Goal: Task Accomplishment & Management: Manage account settings

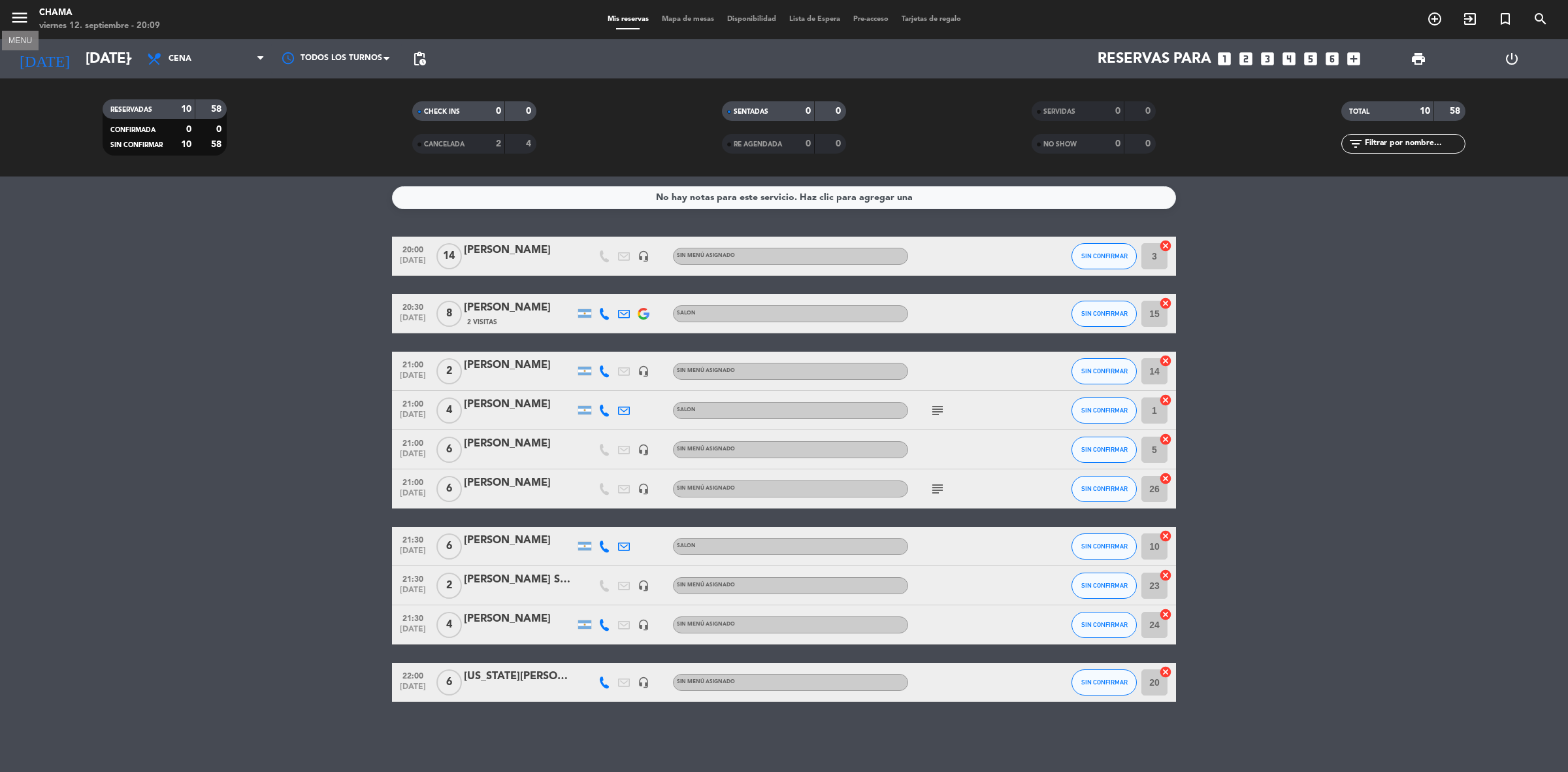
click at [23, 15] on icon "menu" at bounding box center [19, 17] width 19 height 19
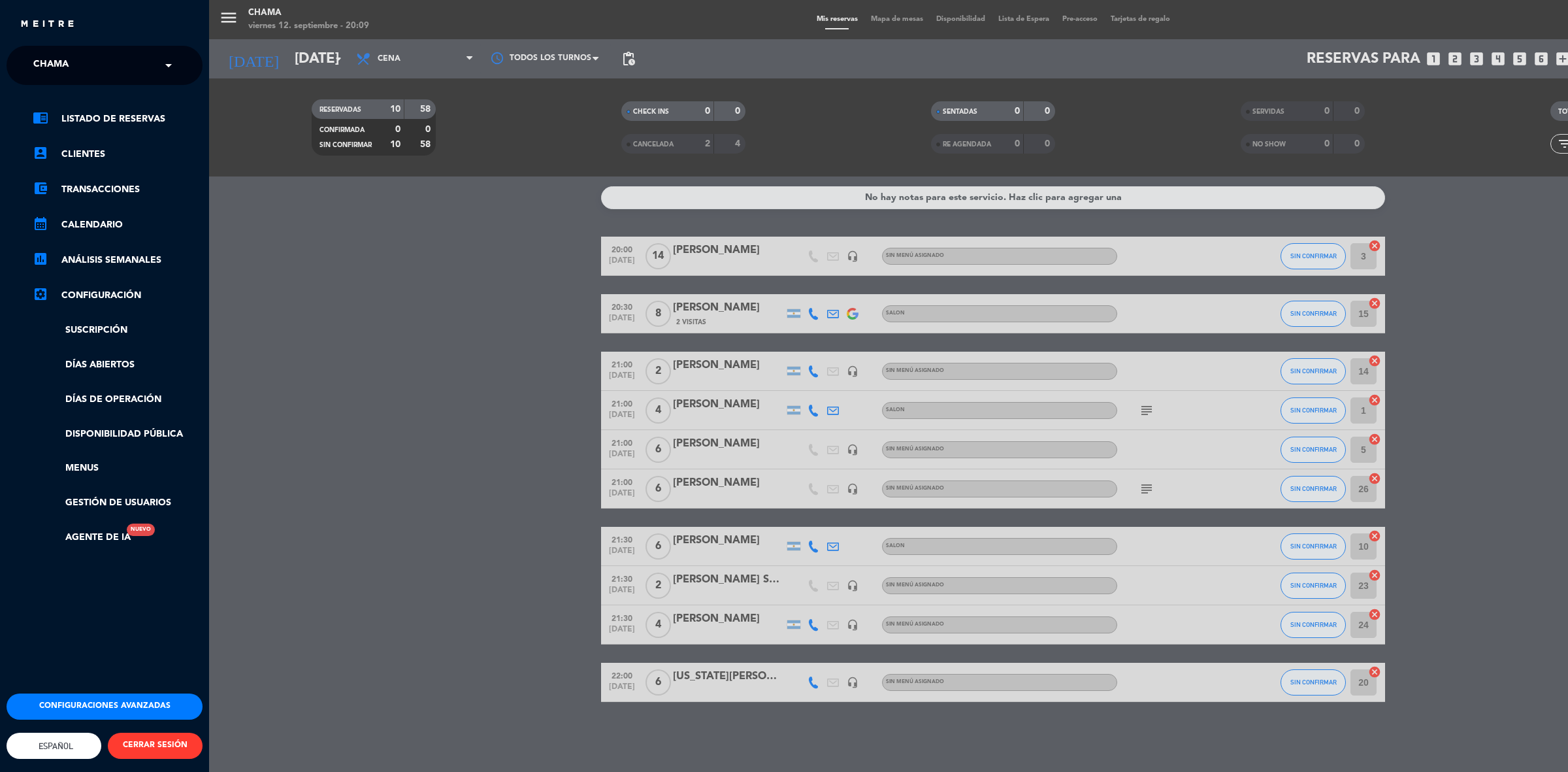
click at [118, 693] on button "Configuraciones avanzadas" at bounding box center [105, 706] width 196 height 26
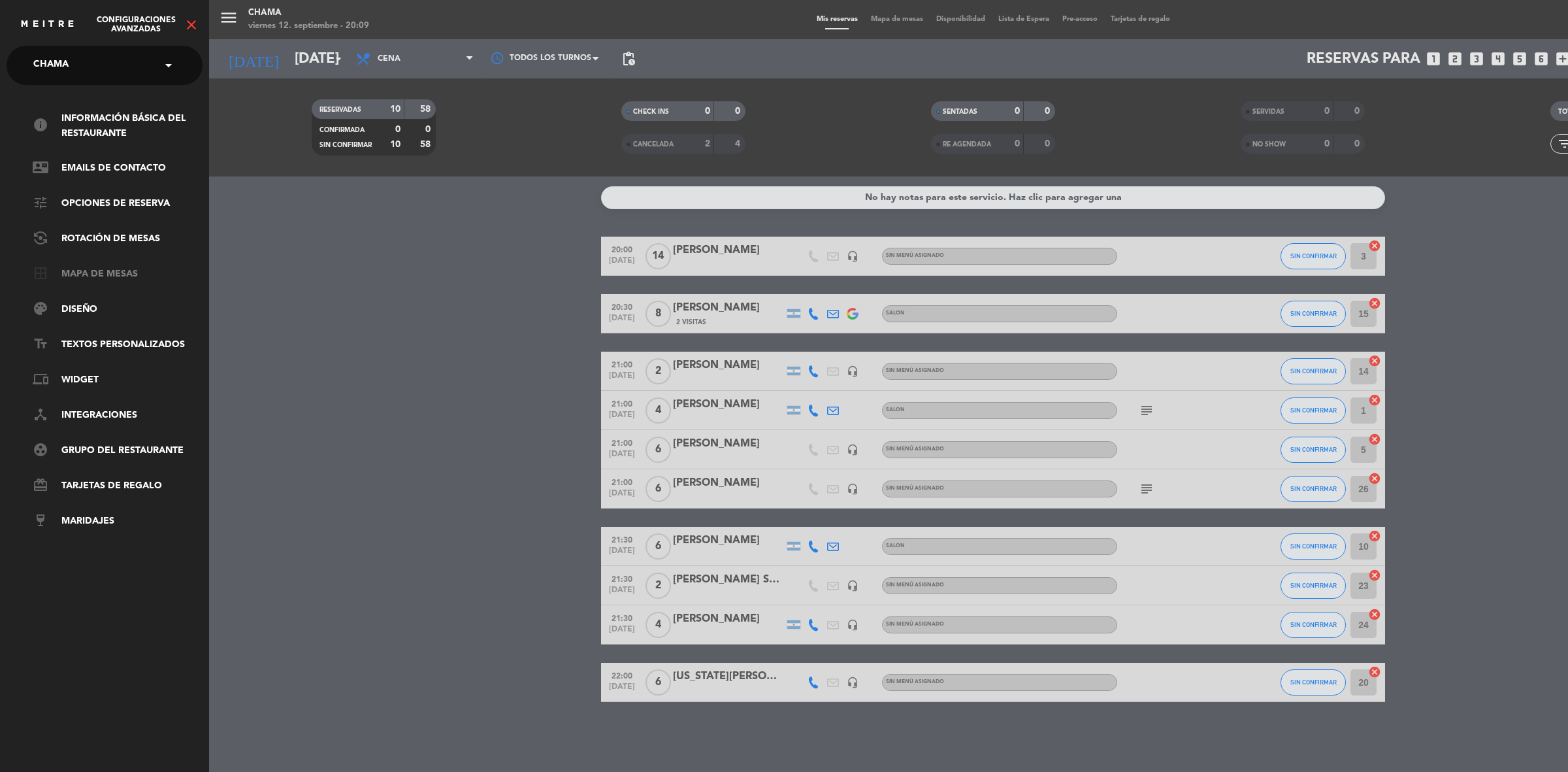
click at [93, 273] on link "border_all Mapa de mesas" at bounding box center [117, 275] width 170 height 16
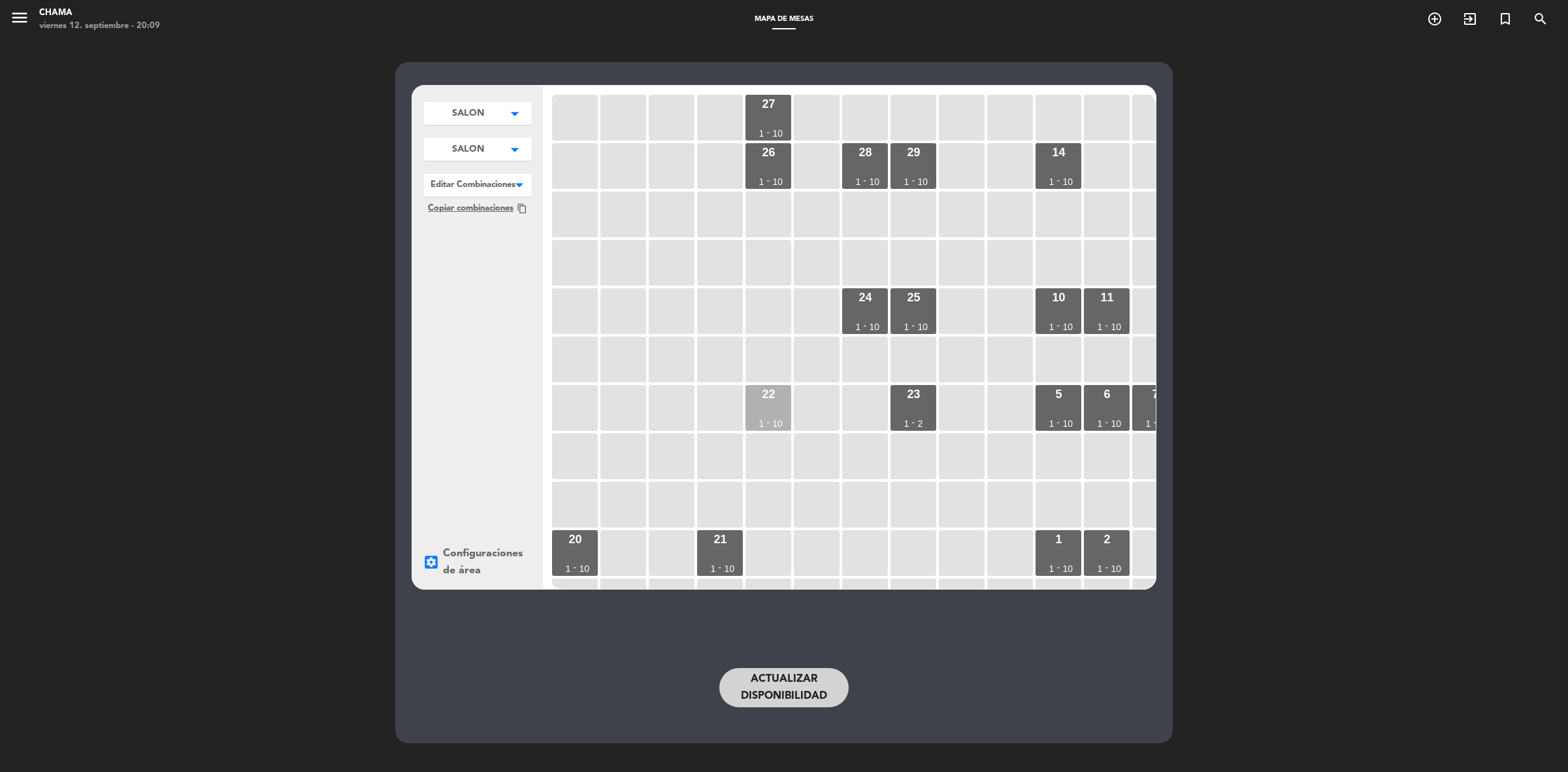
click at [768, 406] on div "22 1 - 10" at bounding box center [768, 408] width 46 height 46
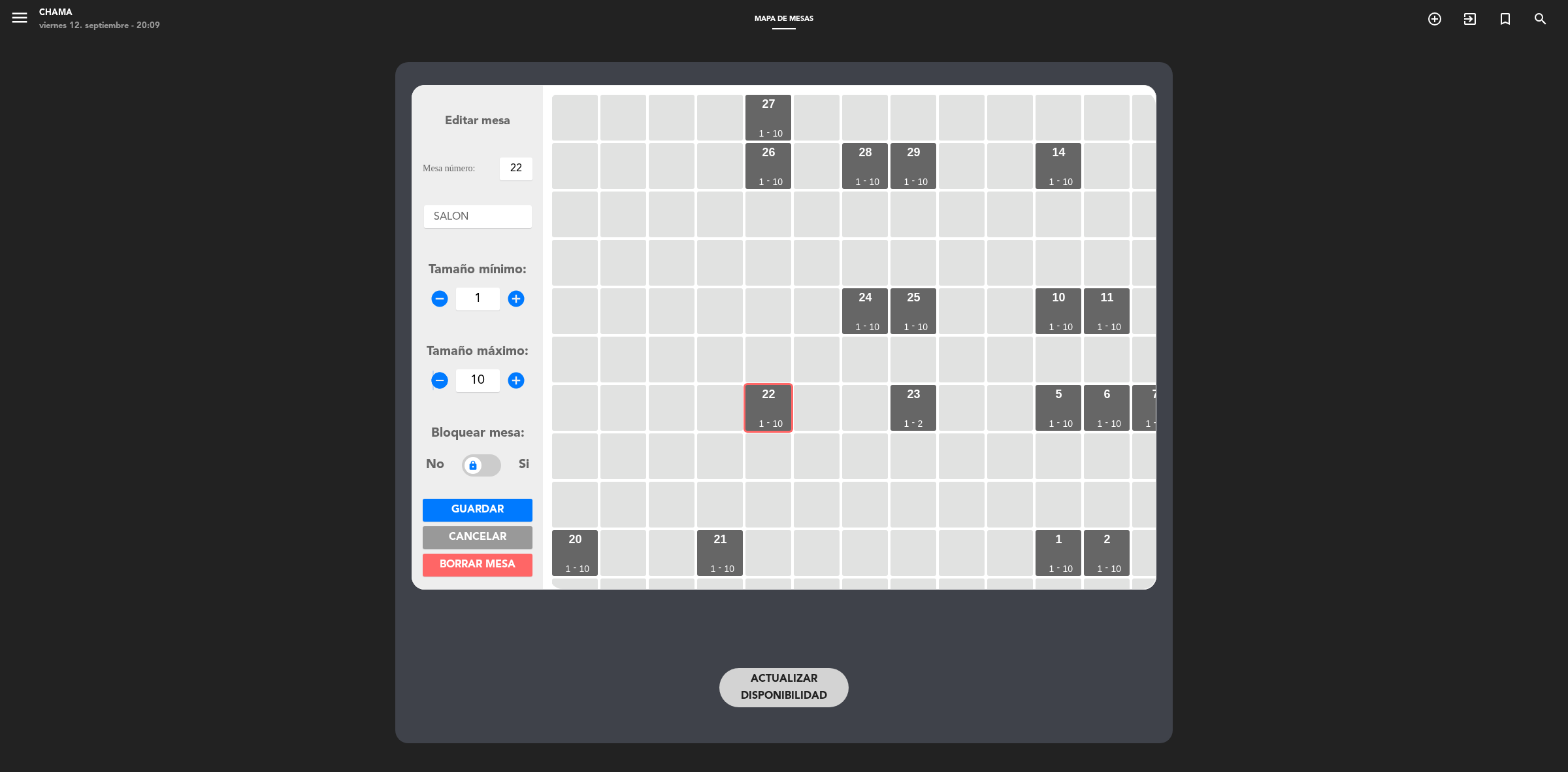
click at [432, 382] on icon "remove_circle" at bounding box center [439, 380] width 19 height 19
click at [432, 382] on icon "remove_circle" at bounding box center [439, 380] width 19 height 19
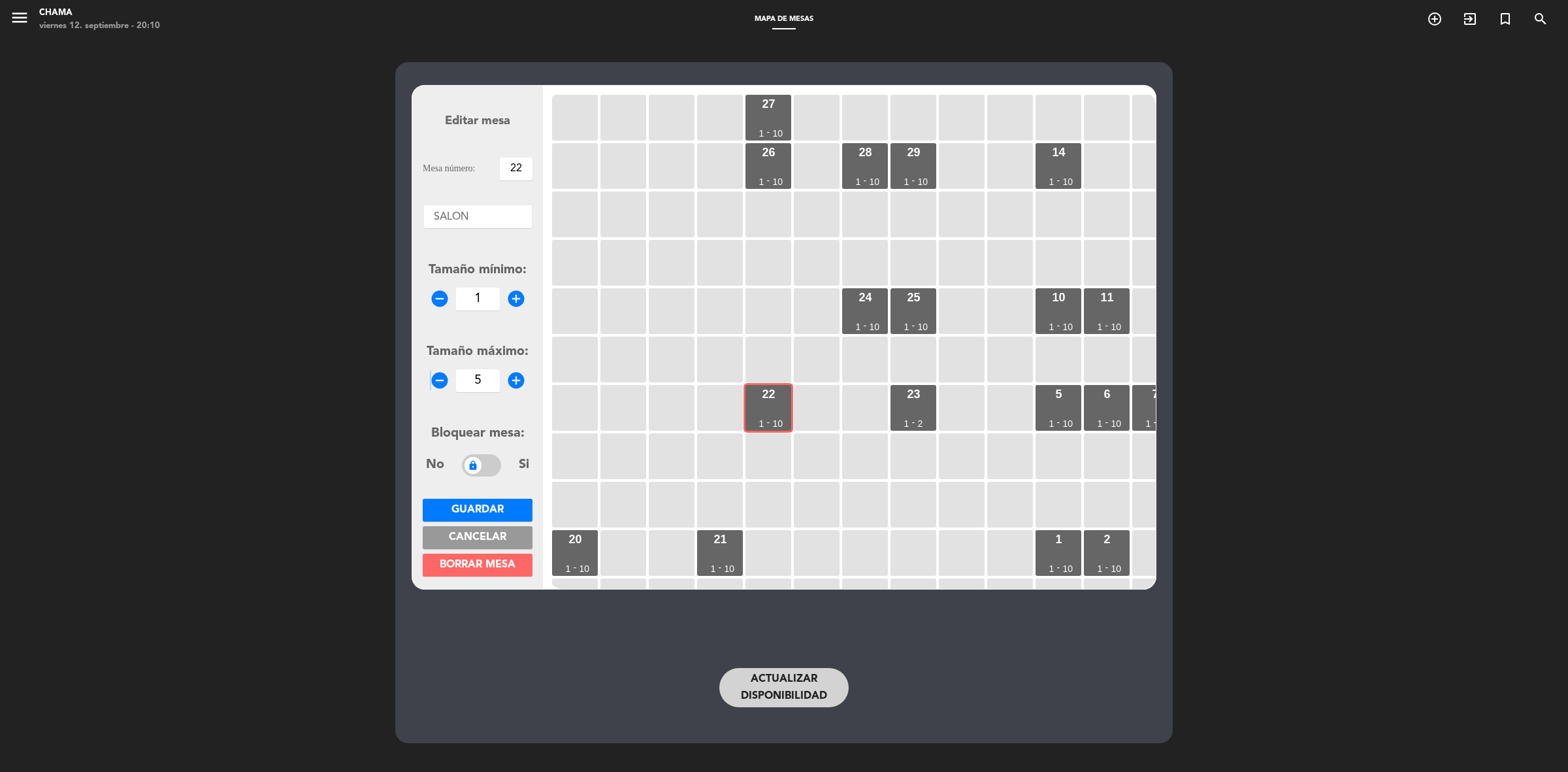
click at [432, 382] on icon "remove_circle" at bounding box center [439, 380] width 19 height 19
type input "2"
click at [482, 508] on span "Guardar" at bounding box center [478, 510] width 52 height 11
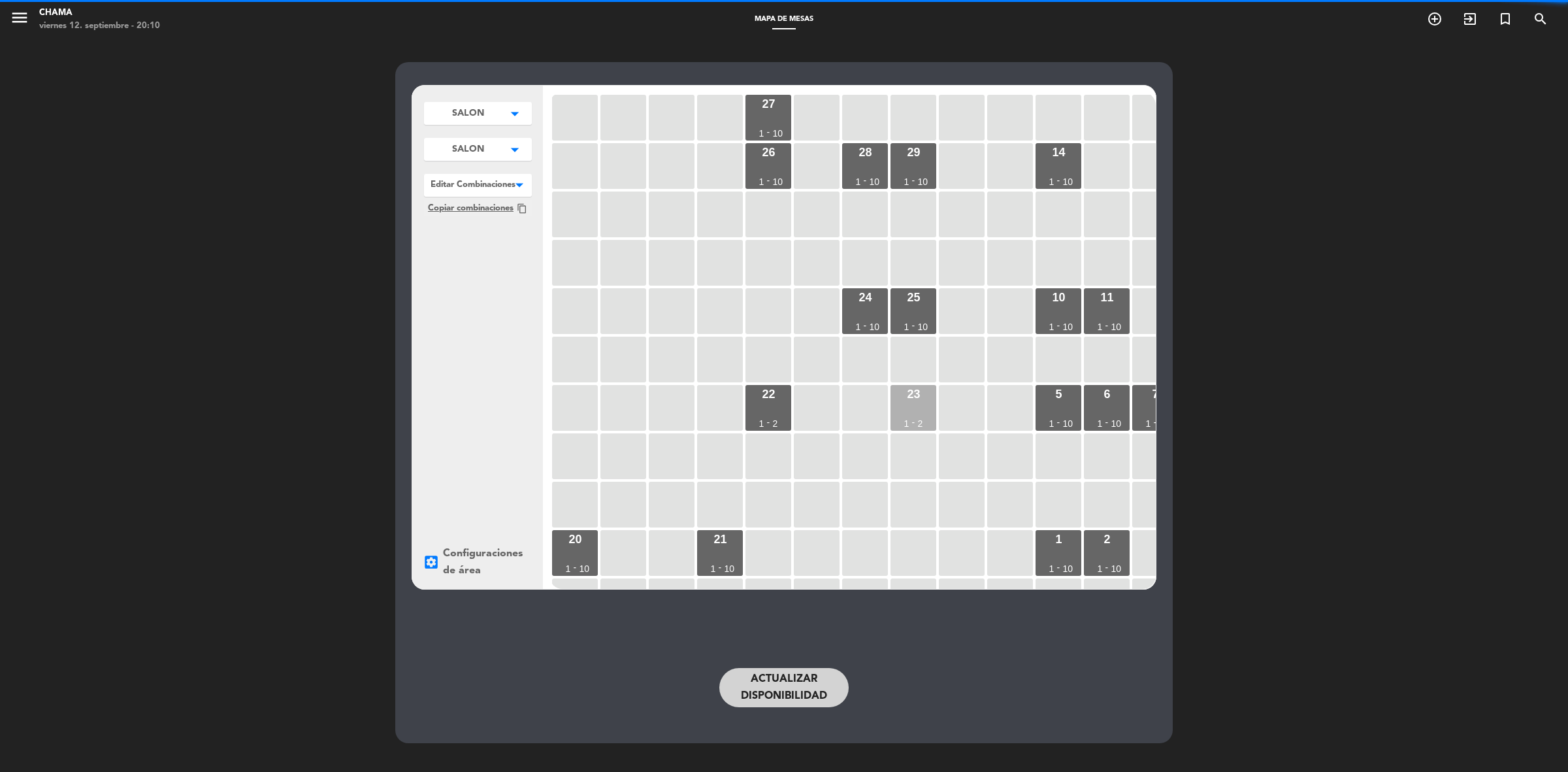
click at [906, 412] on div "23 1 - 2" at bounding box center [913, 408] width 46 height 46
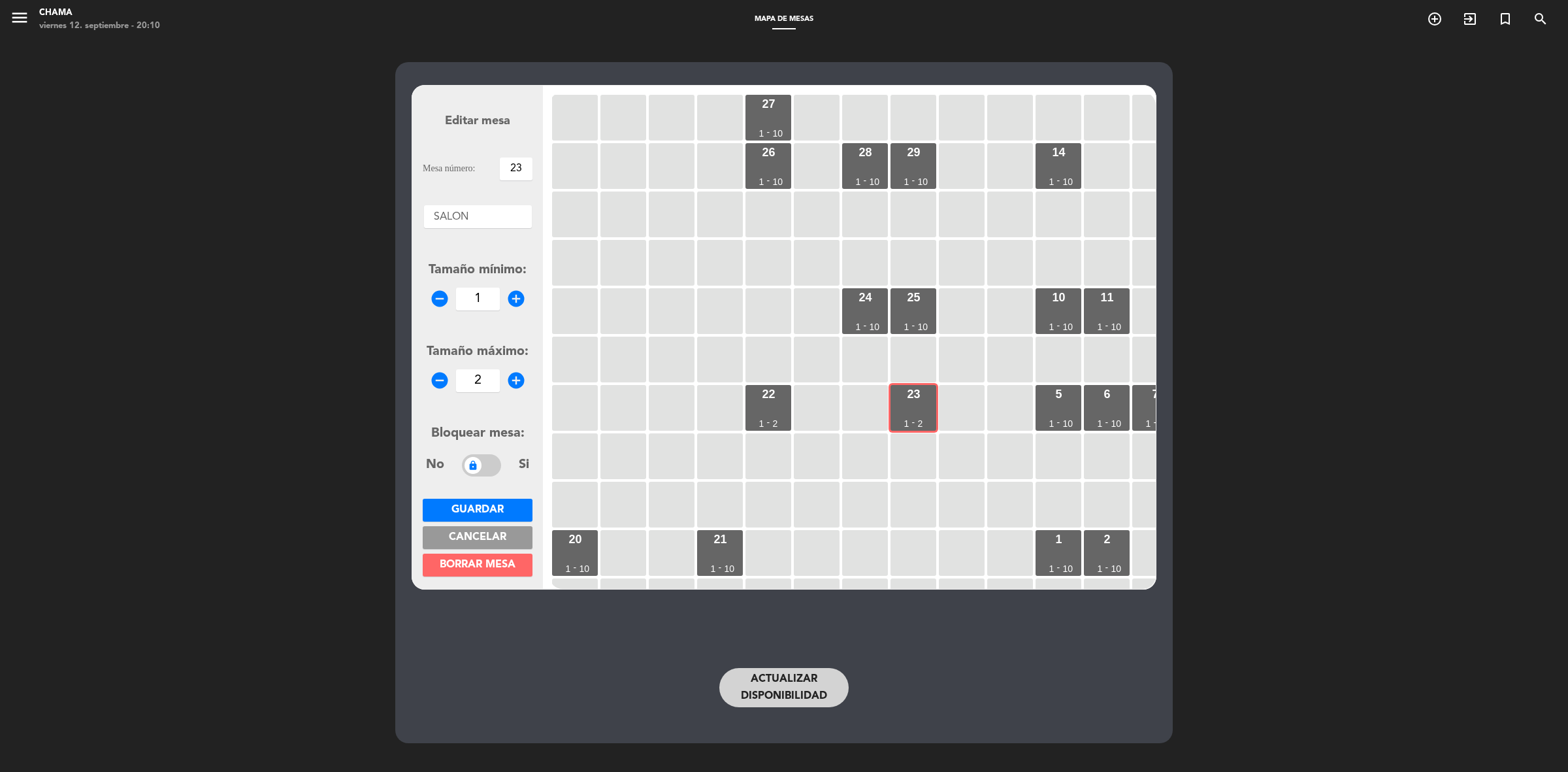
click at [511, 380] on icon "add_circle" at bounding box center [516, 380] width 19 height 19
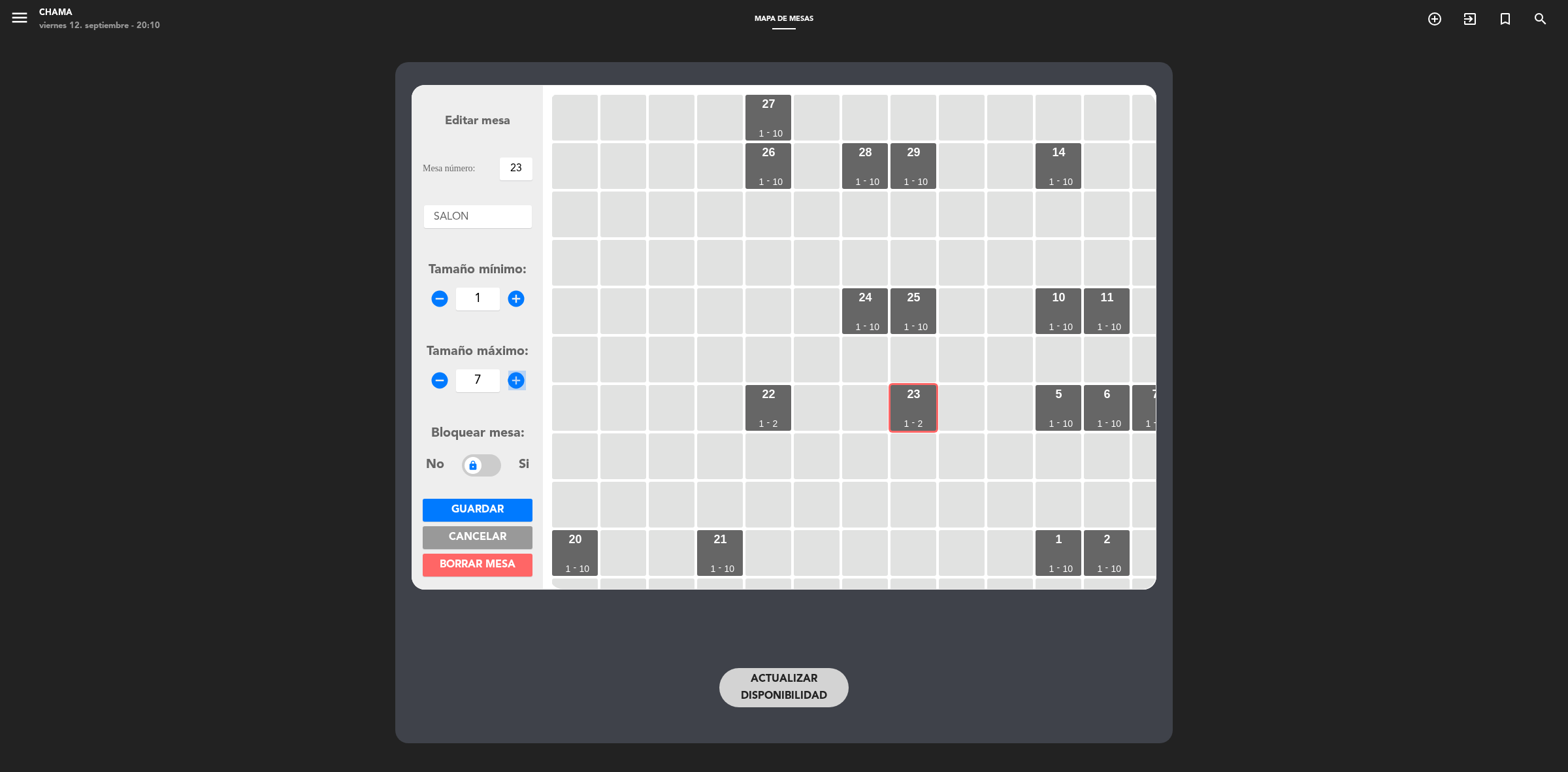
click at [511, 380] on icon "add_circle" at bounding box center [516, 380] width 19 height 19
type input "10"
click at [488, 501] on button "Guardar" at bounding box center [478, 510] width 110 height 23
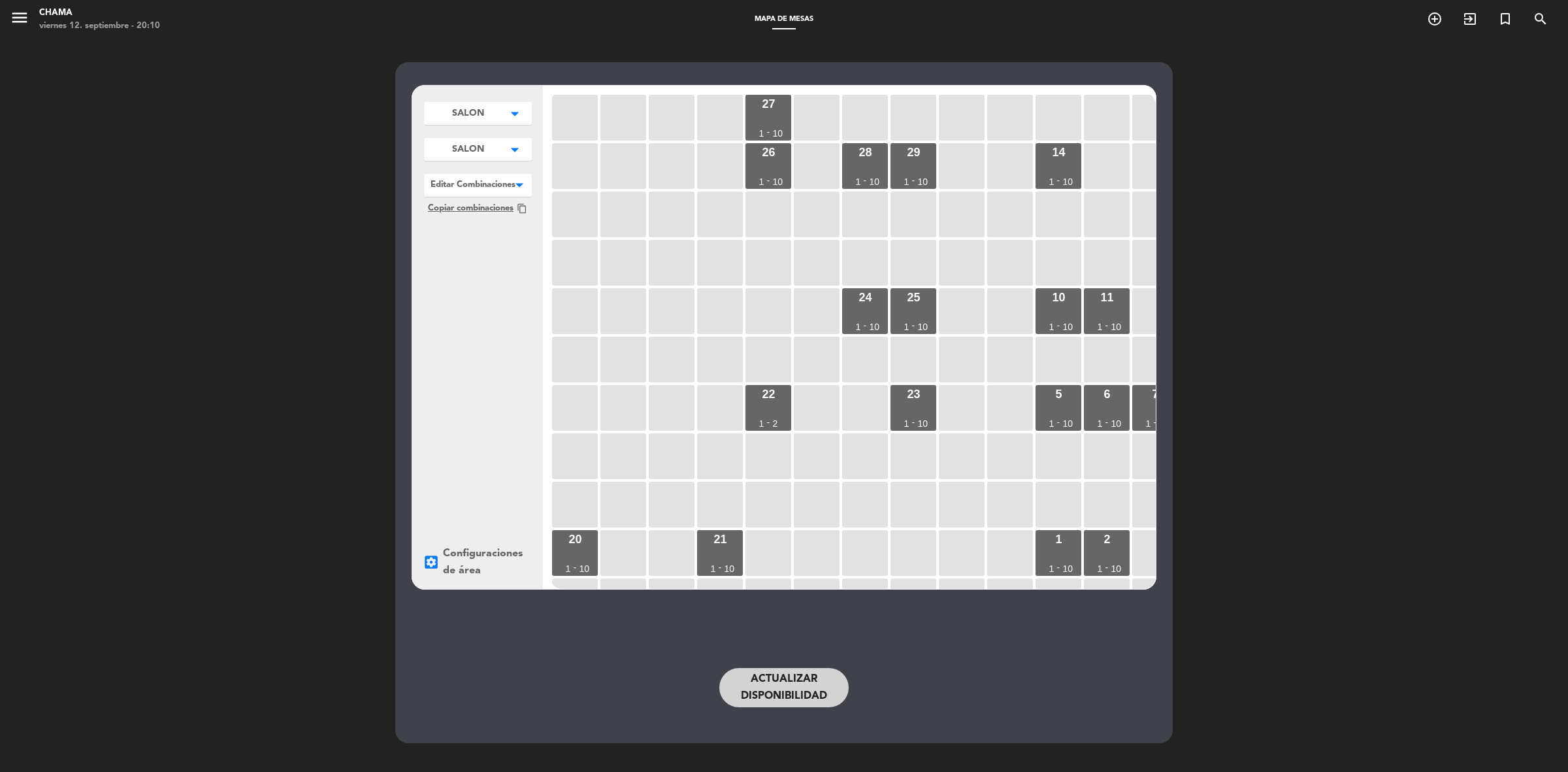
click at [755, 687] on button "Actualizar disponibilidad" at bounding box center [784, 687] width 129 height 39
click at [801, 686] on button "Actualizar disponibilidad" at bounding box center [784, 687] width 129 height 39
click at [17, 12] on icon "menu" at bounding box center [19, 17] width 19 height 19
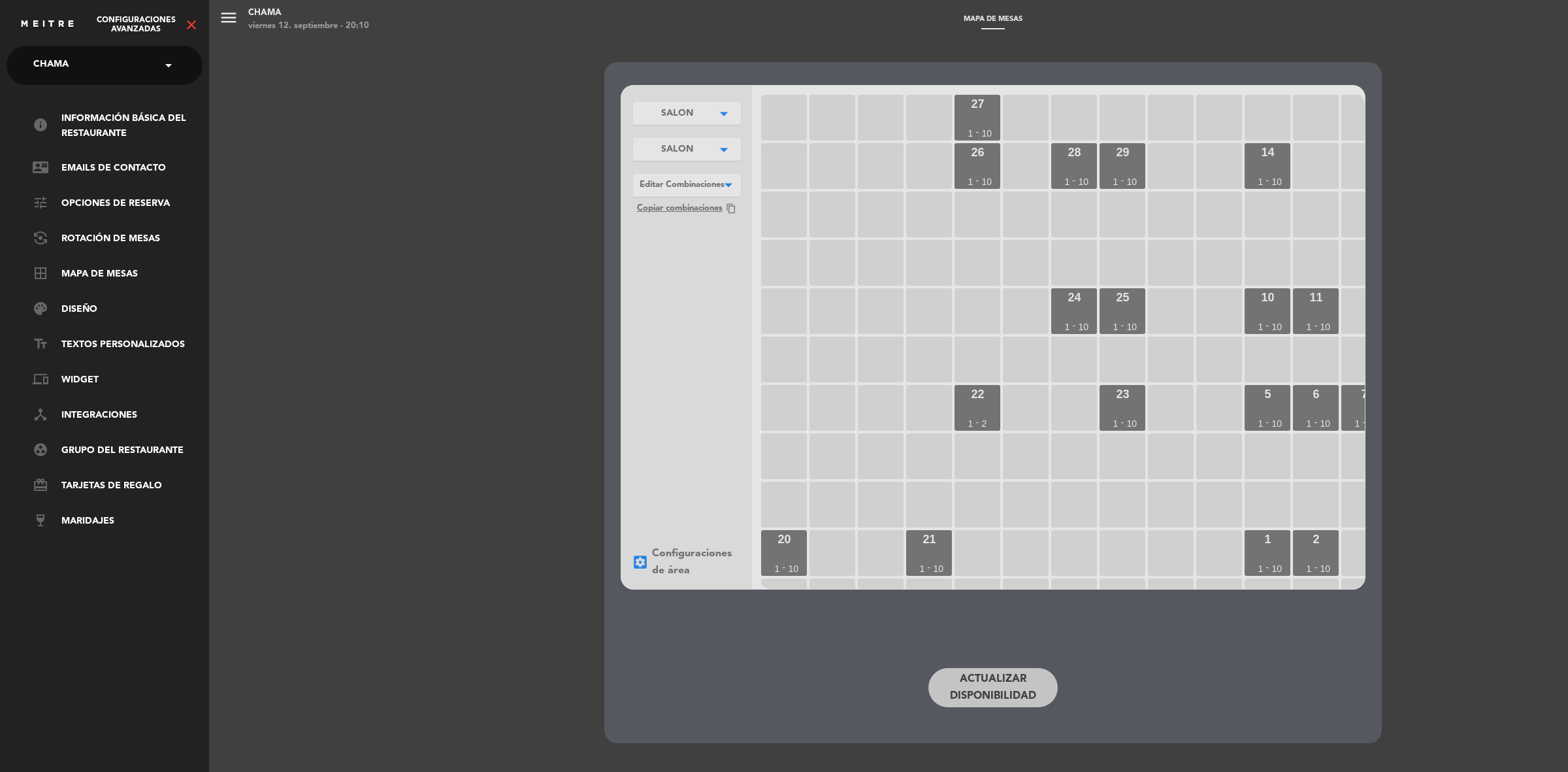
click at [201, 23] on div "Configuraciones avanzadas close" at bounding box center [104, 19] width 209 height 39
click at [198, 23] on icon "close" at bounding box center [191, 25] width 16 height 16
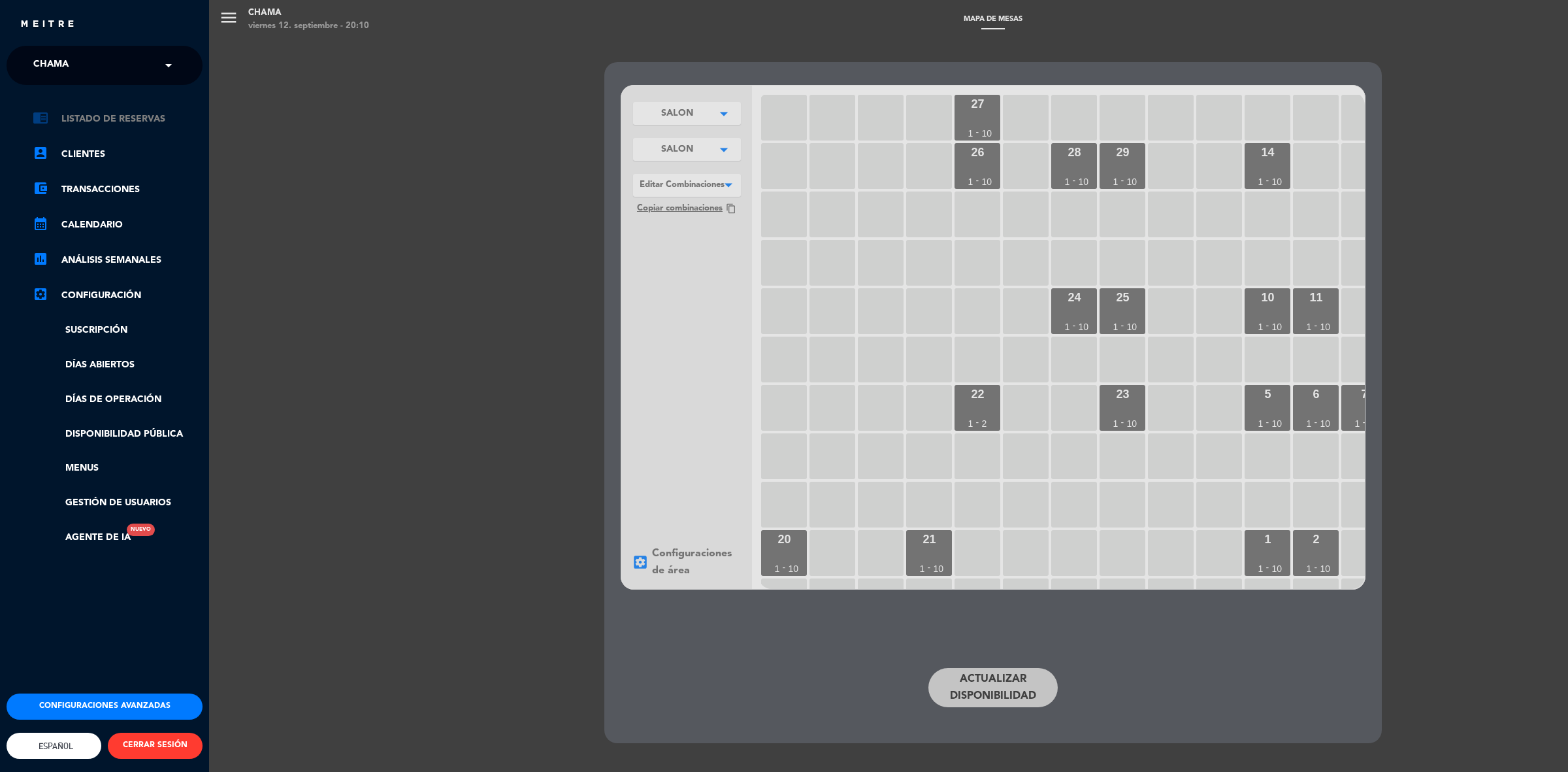
click at [83, 118] on link "chrome_reader_mode Listado de Reservas" at bounding box center [117, 119] width 170 height 16
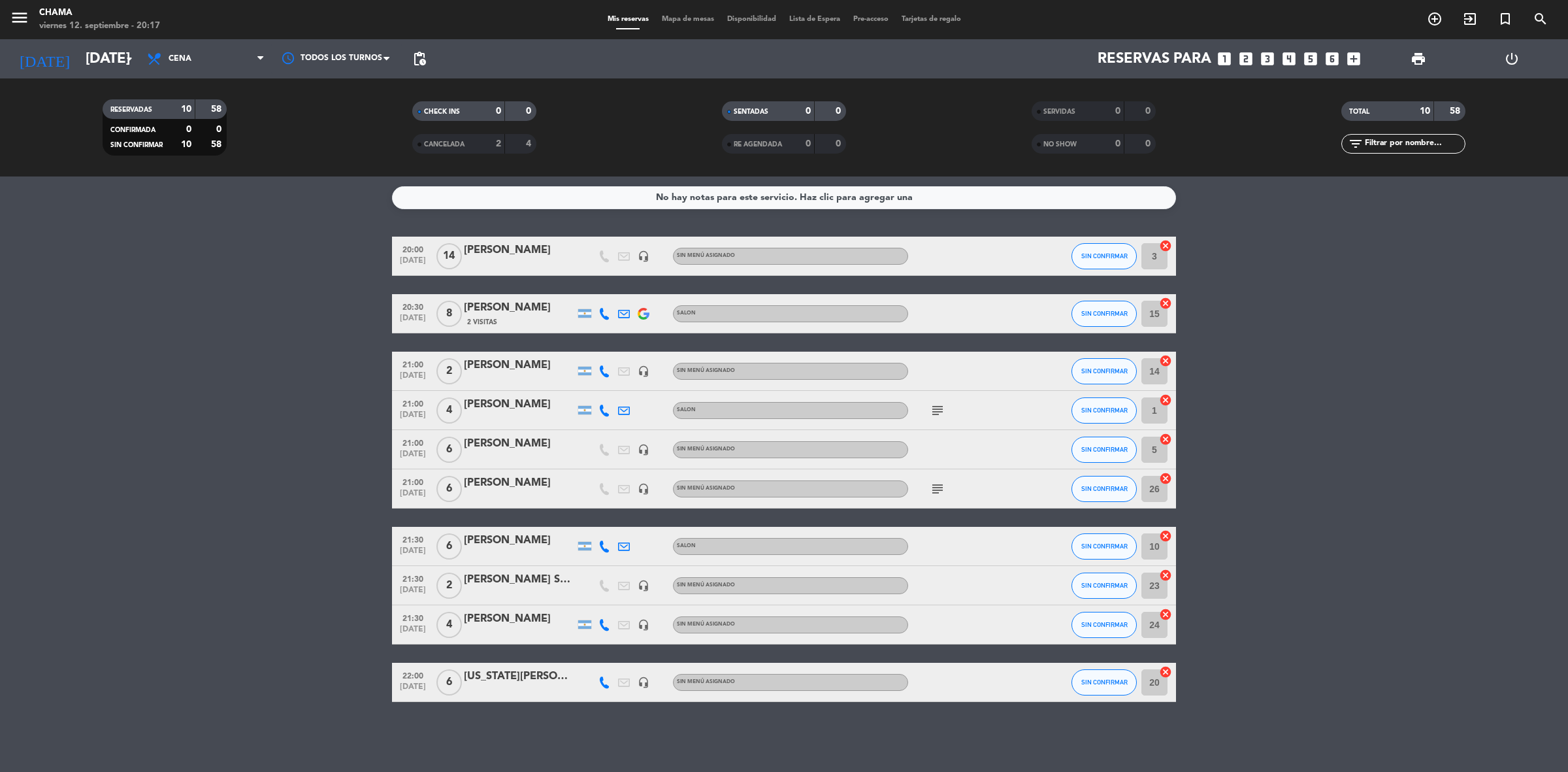
click at [1168, 244] on icon "cancel" at bounding box center [1166, 246] width 13 height 13
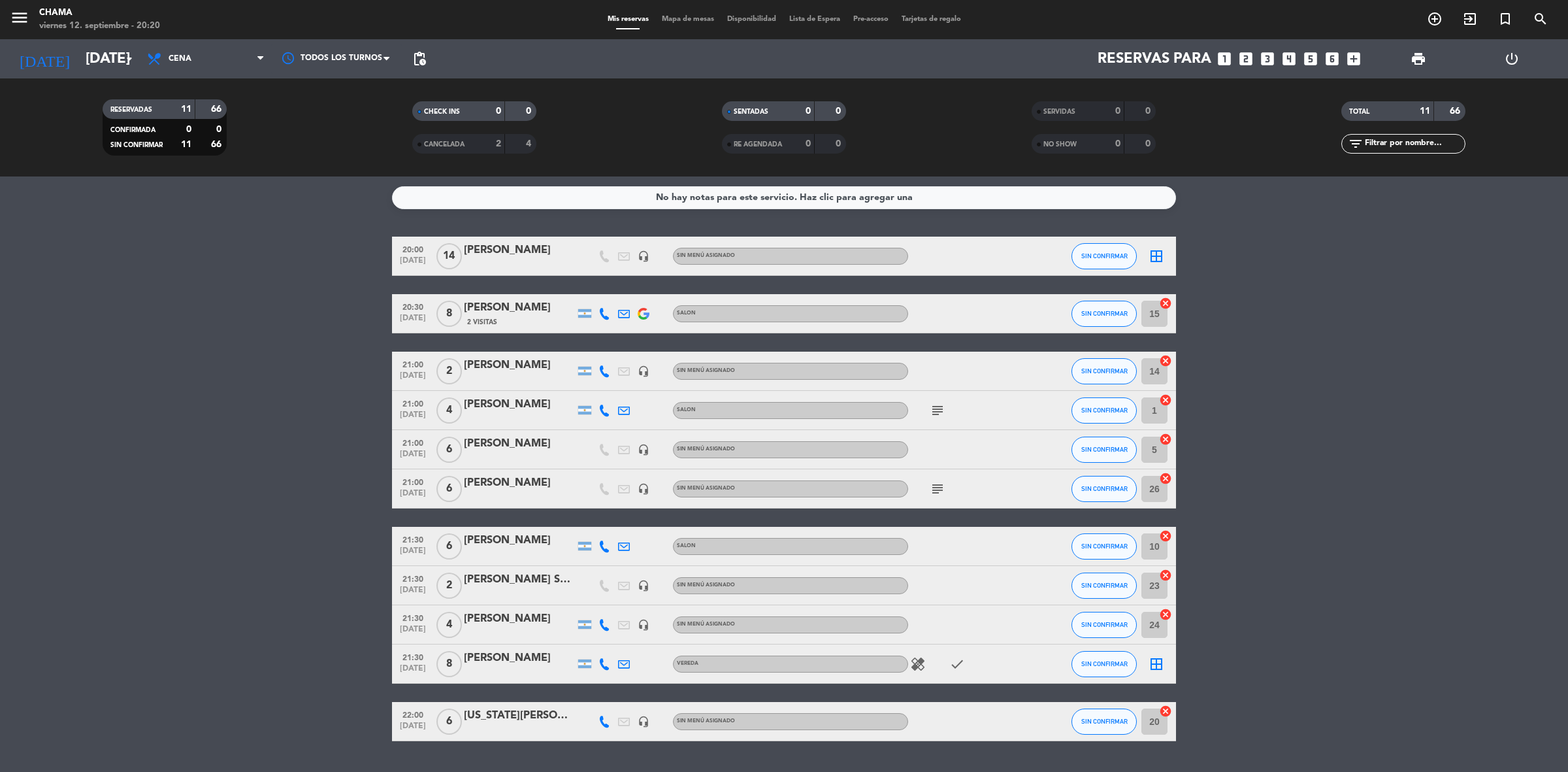
click at [915, 661] on icon "healing" at bounding box center [918, 664] width 16 height 16
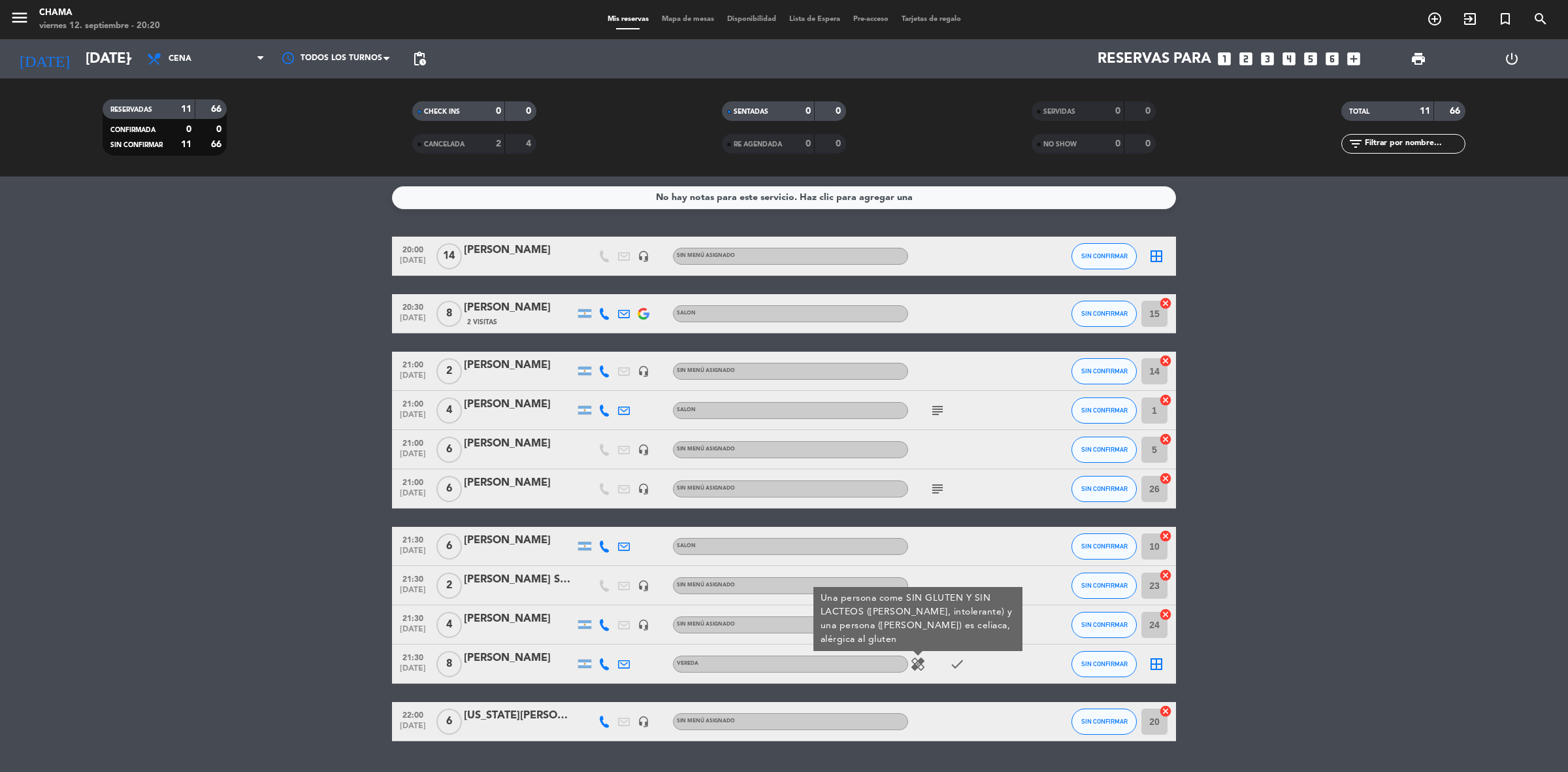
click at [1158, 660] on icon "border_all" at bounding box center [1157, 664] width 16 height 16
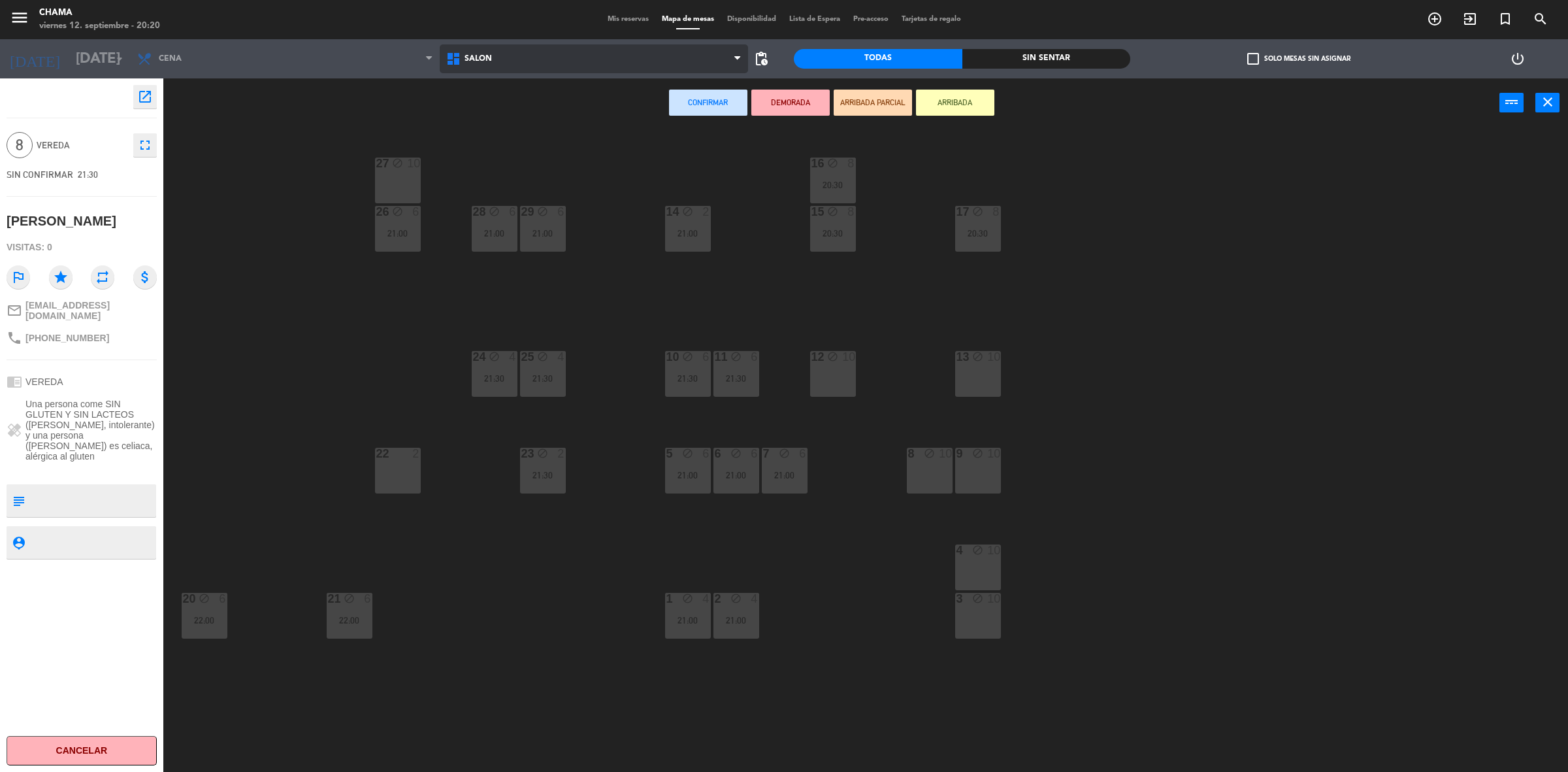
click at [516, 54] on span "SALON" at bounding box center [594, 59] width 309 height 29
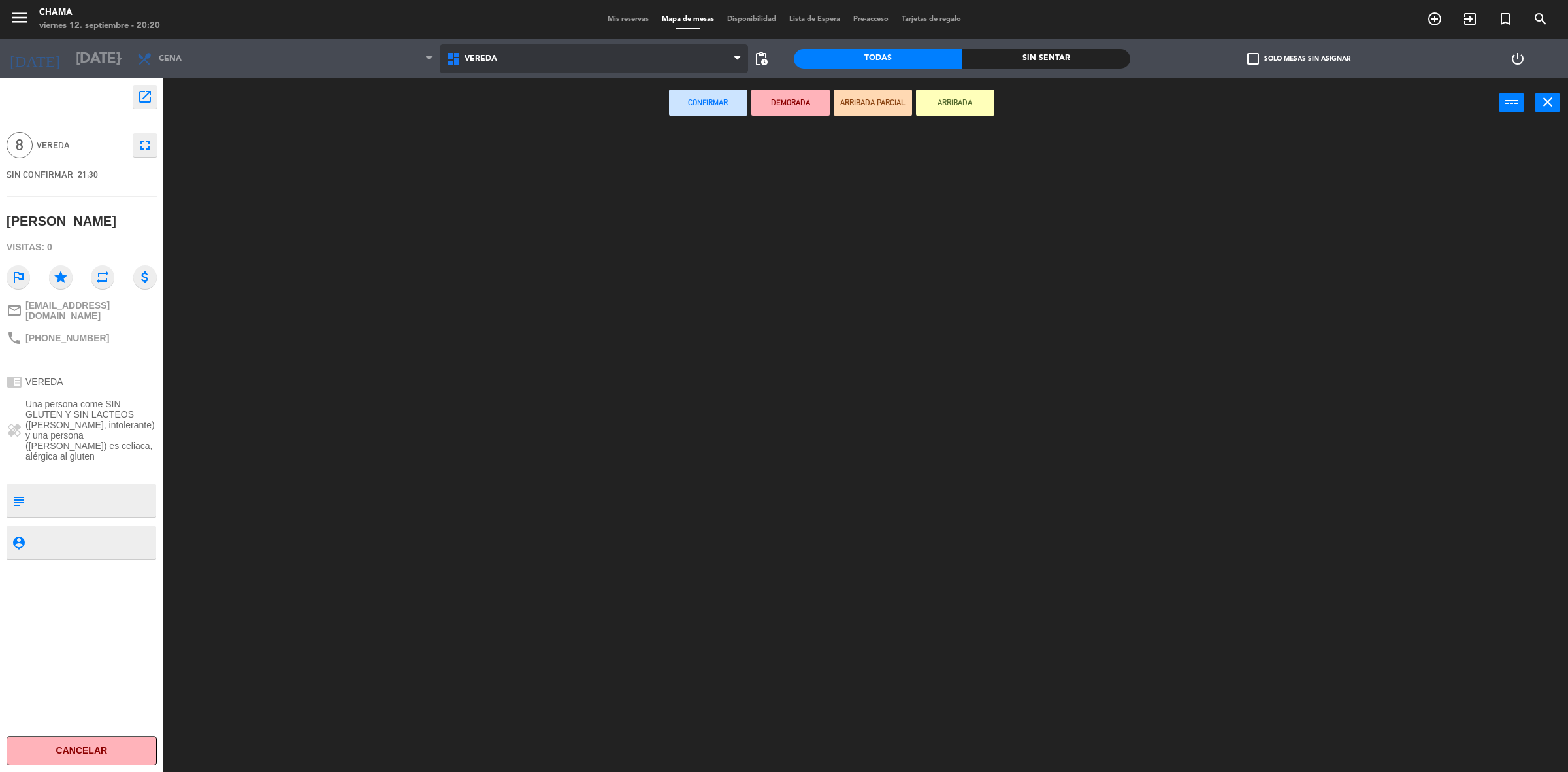
click at [502, 111] on ng-component "menu CHAMA [DATE] 12. septiembre - 20:20 Mis reservas Mapa de mesas Disponibili…" at bounding box center [784, 389] width 1568 height 778
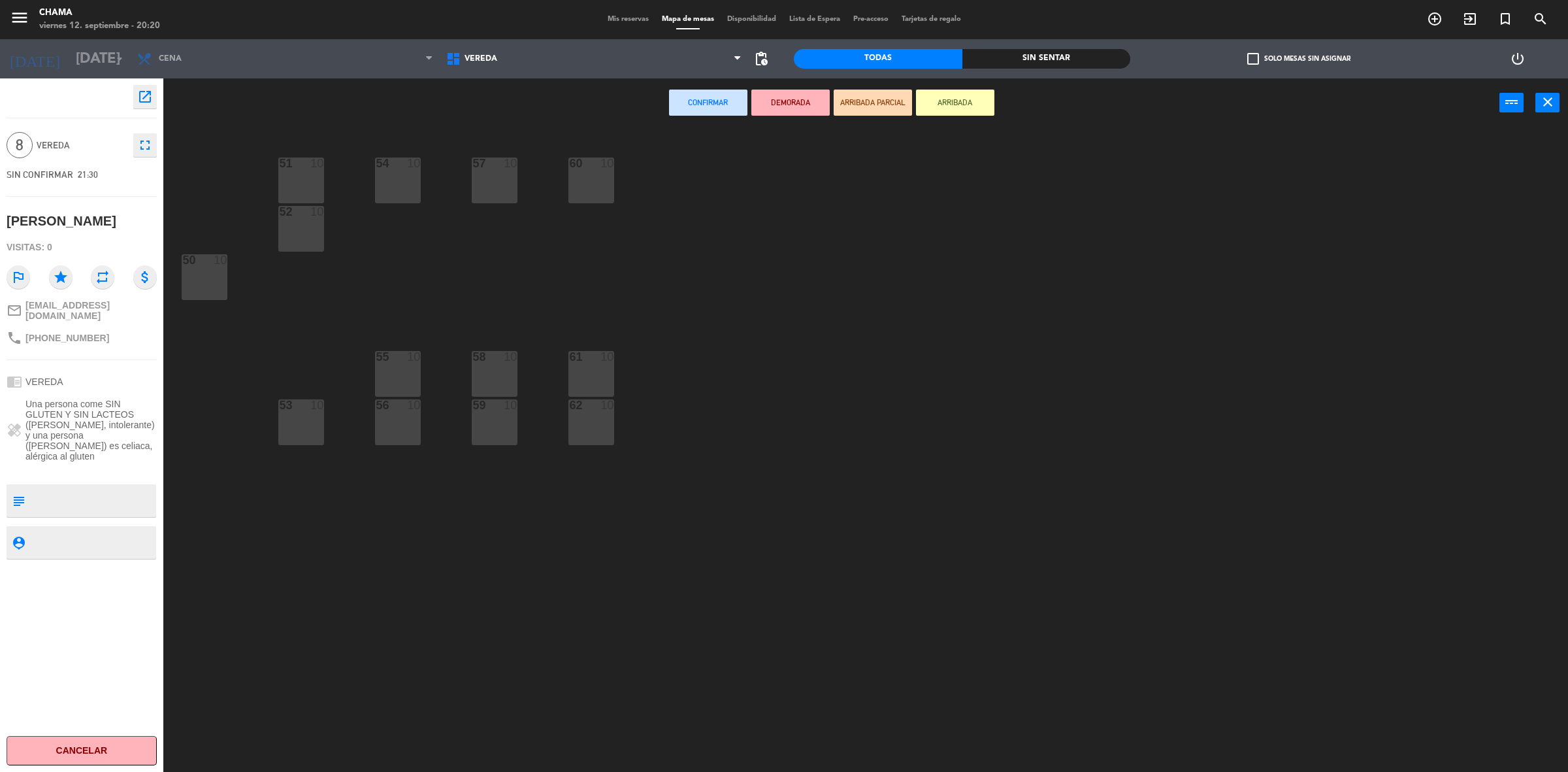
click at [212, 278] on div "50 10" at bounding box center [204, 277] width 46 height 46
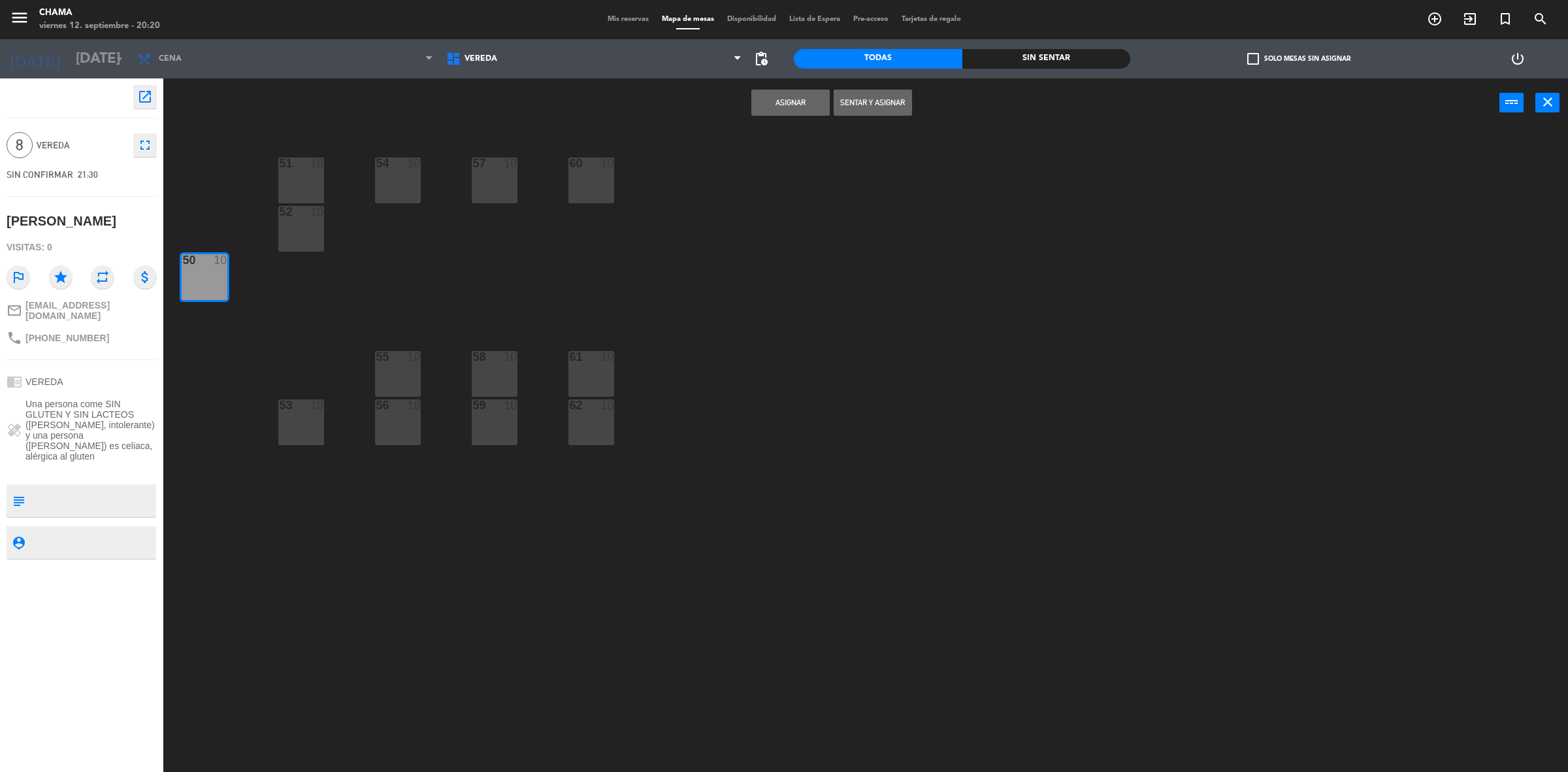
click at [301, 184] on div "51 10" at bounding box center [301, 180] width 46 height 46
click at [305, 216] on div at bounding box center [301, 212] width 21 height 12
click at [304, 410] on div "53 10" at bounding box center [301, 406] width 46 height 13
click at [811, 95] on button "Asignar" at bounding box center [791, 102] width 79 height 26
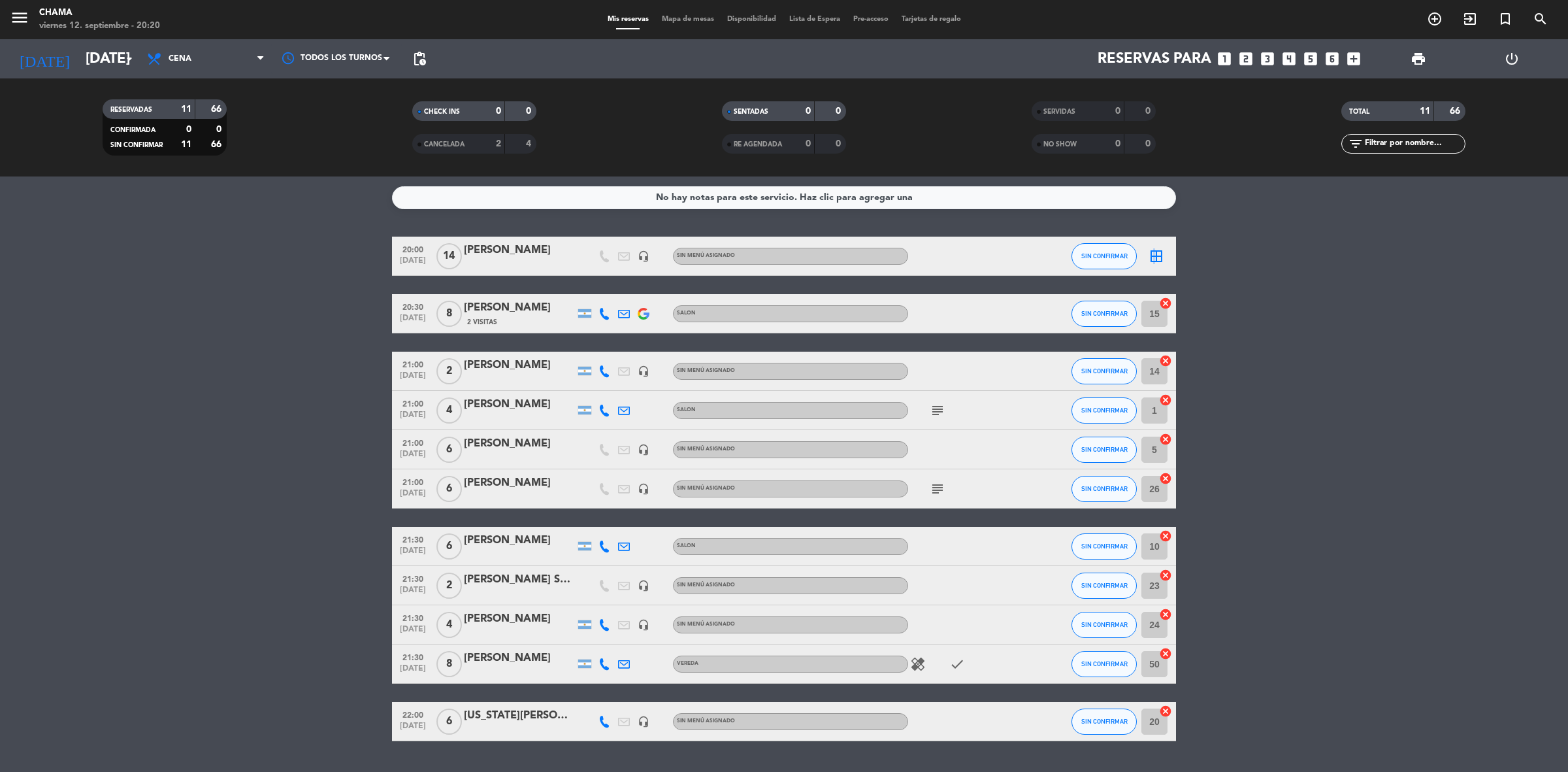
click at [1153, 253] on icon "border_all" at bounding box center [1157, 256] width 16 height 16
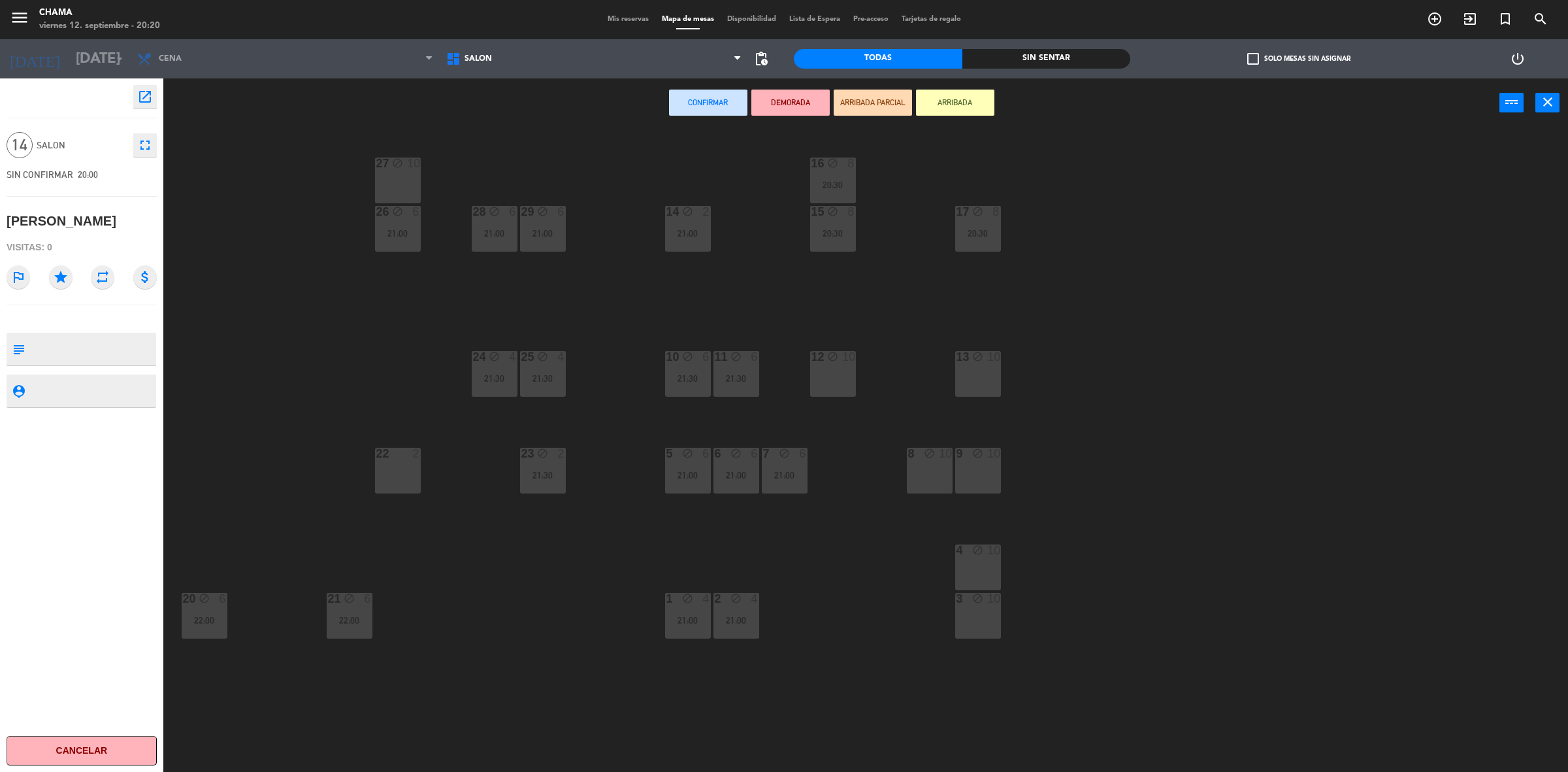
click at [984, 383] on div "13 block 10" at bounding box center [978, 374] width 46 height 46
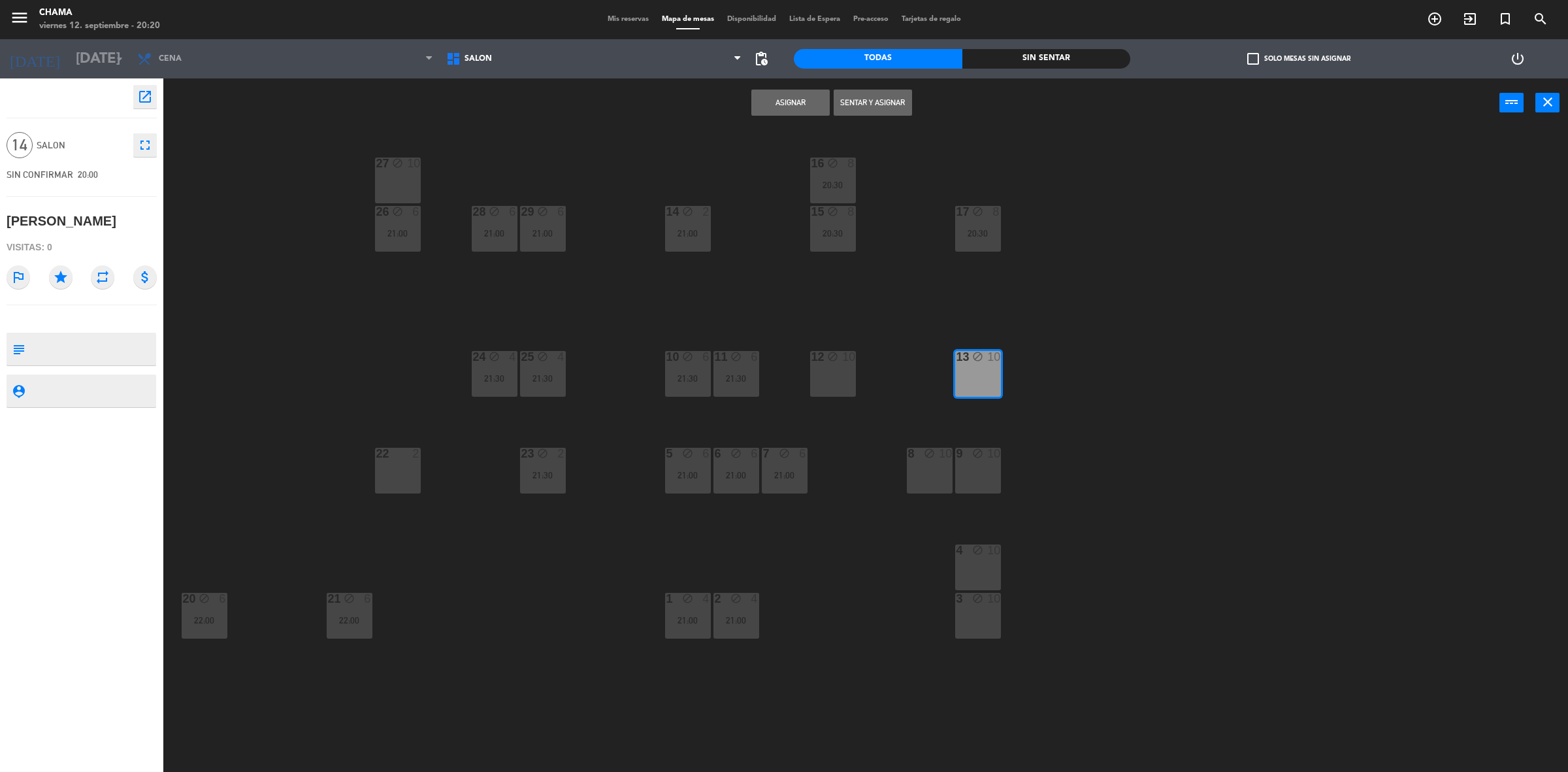
click at [919, 466] on div "8 block 10" at bounding box center [929, 470] width 46 height 46
click at [968, 472] on div "9 block 10" at bounding box center [978, 470] width 46 height 46
click at [832, 368] on div "12 block 10" at bounding box center [833, 374] width 46 height 46
click at [887, 108] on button "Sentar y Asignar" at bounding box center [873, 102] width 79 height 26
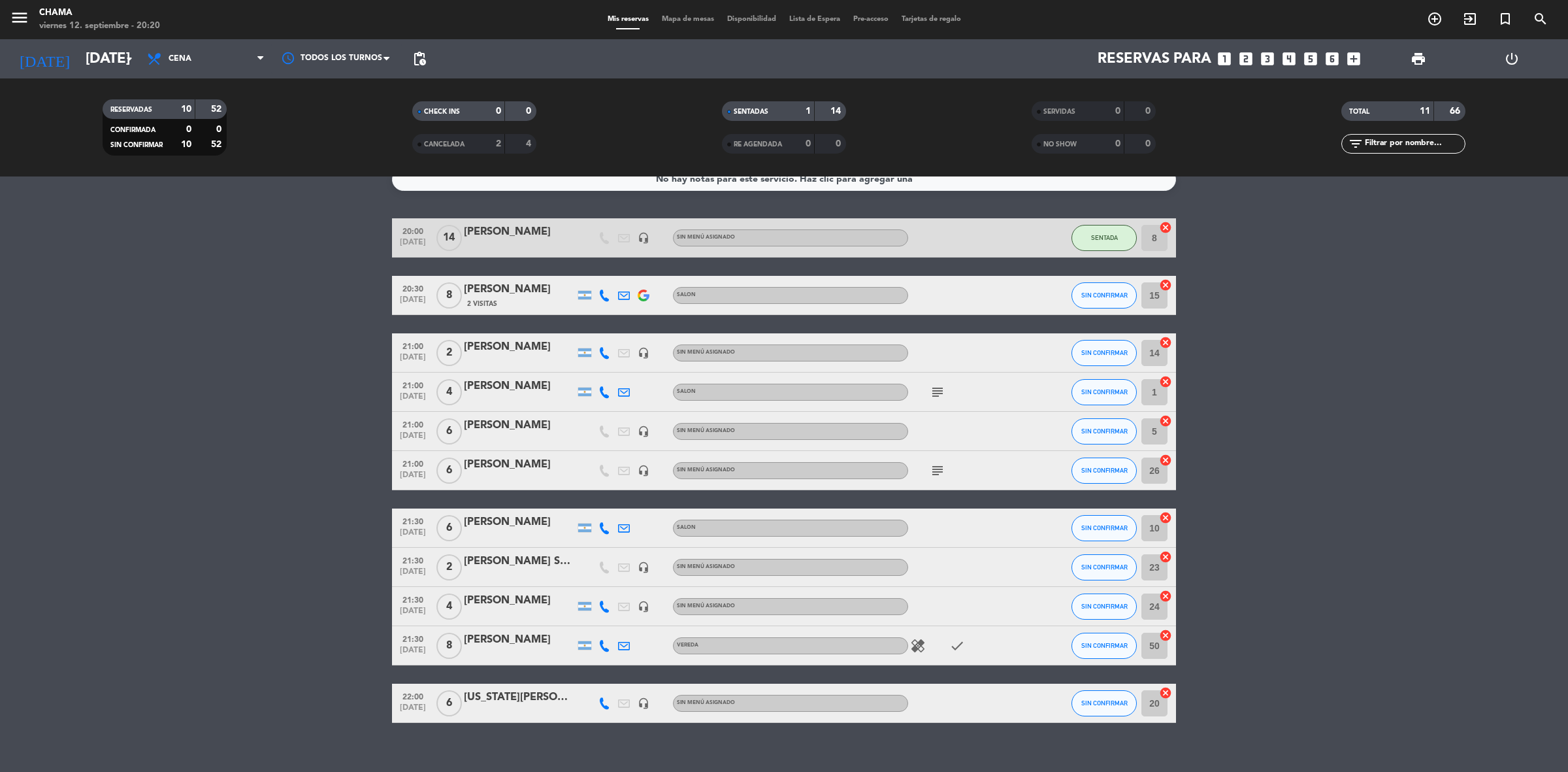
scroll to position [34, 0]
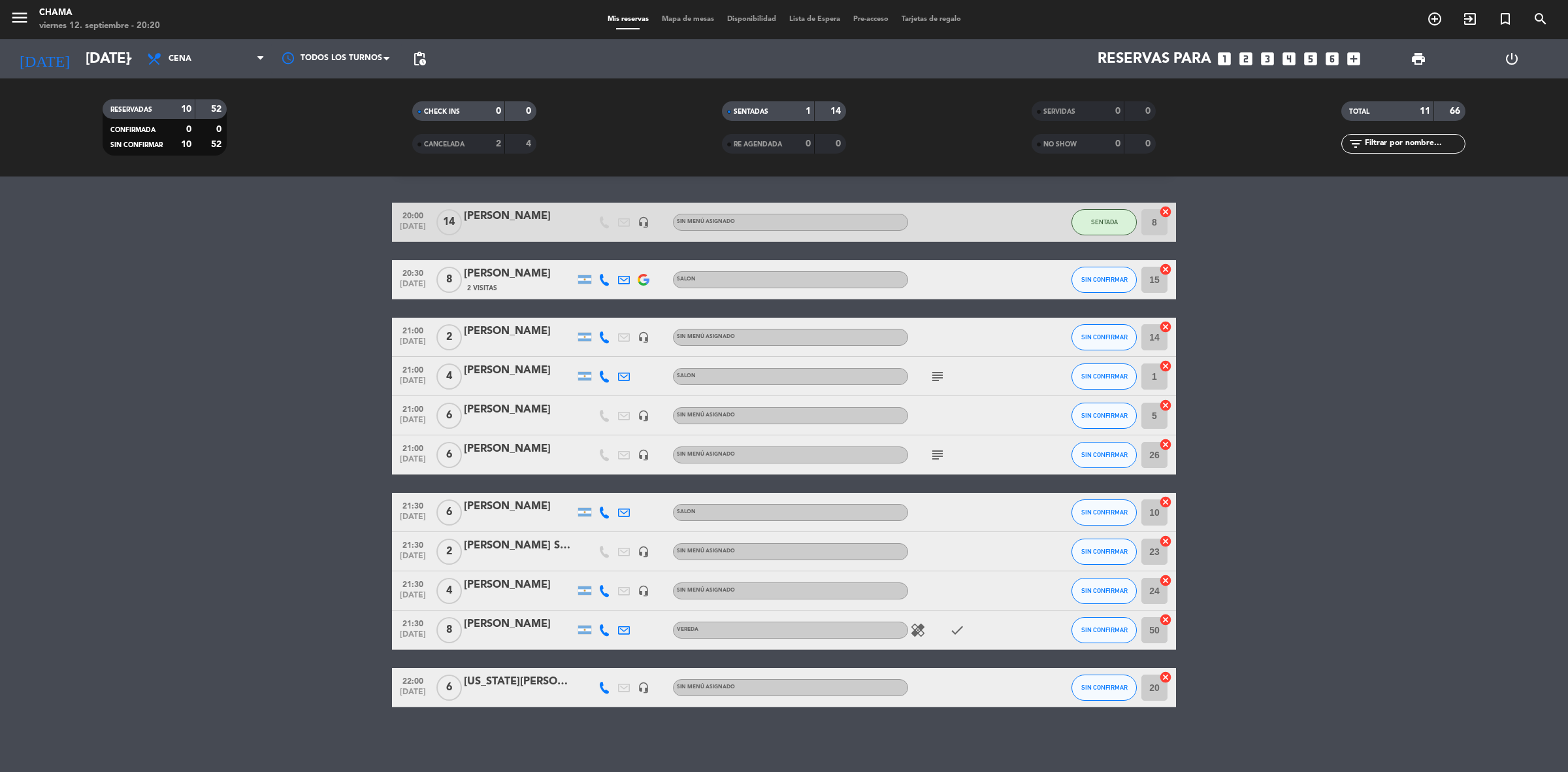
click at [448, 224] on span "14" at bounding box center [449, 222] width 25 height 26
click at [533, 216] on div "[PERSON_NAME]" at bounding box center [519, 216] width 111 height 17
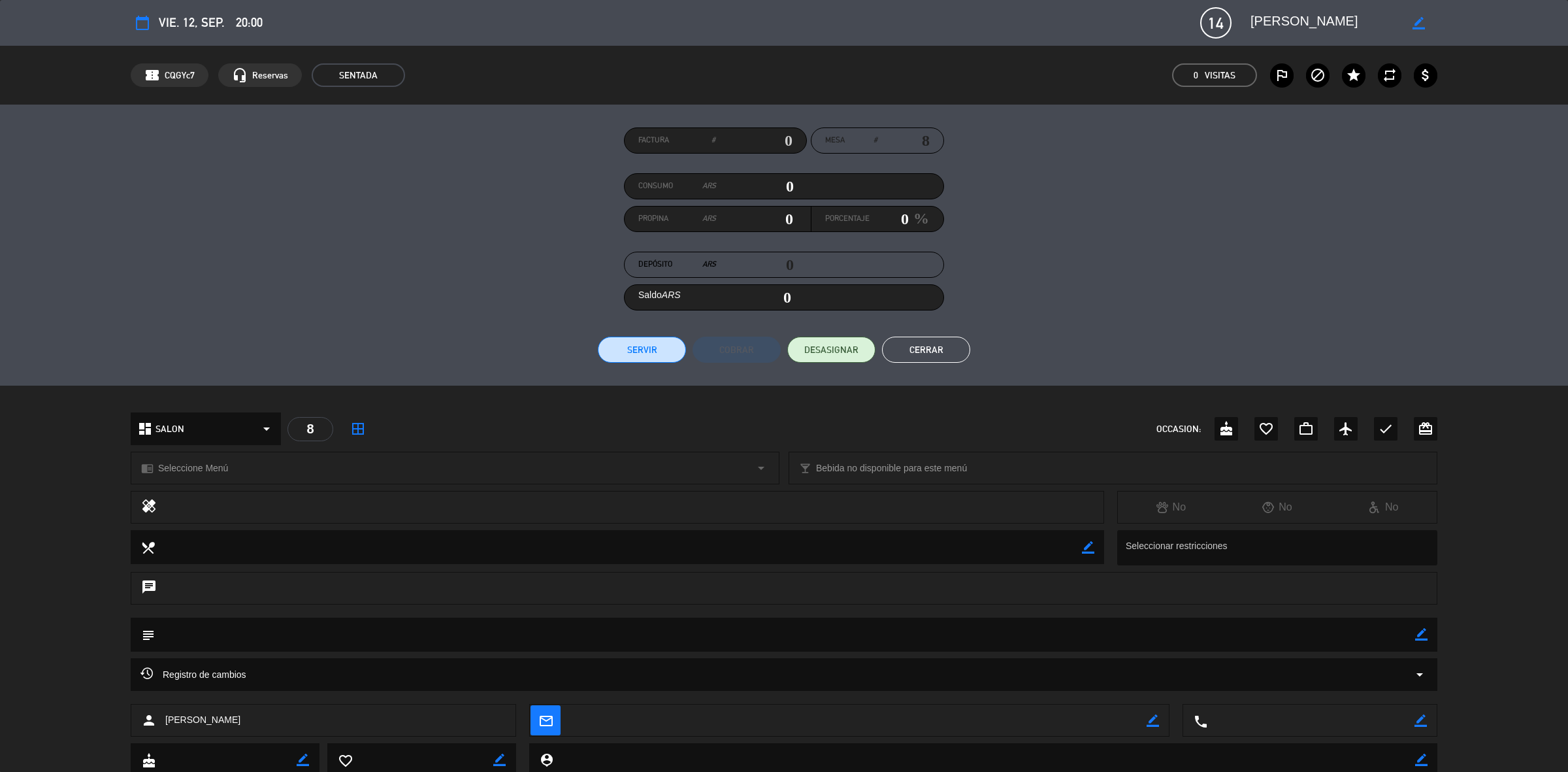
click at [1213, 21] on span "14" at bounding box center [1216, 23] width 31 height 31
click at [1425, 21] on icon "border_color" at bounding box center [1419, 23] width 13 height 13
click at [1213, 20] on span "14" at bounding box center [1216, 23] width 31 height 31
click at [1213, 21] on span "14" at bounding box center [1216, 23] width 31 height 31
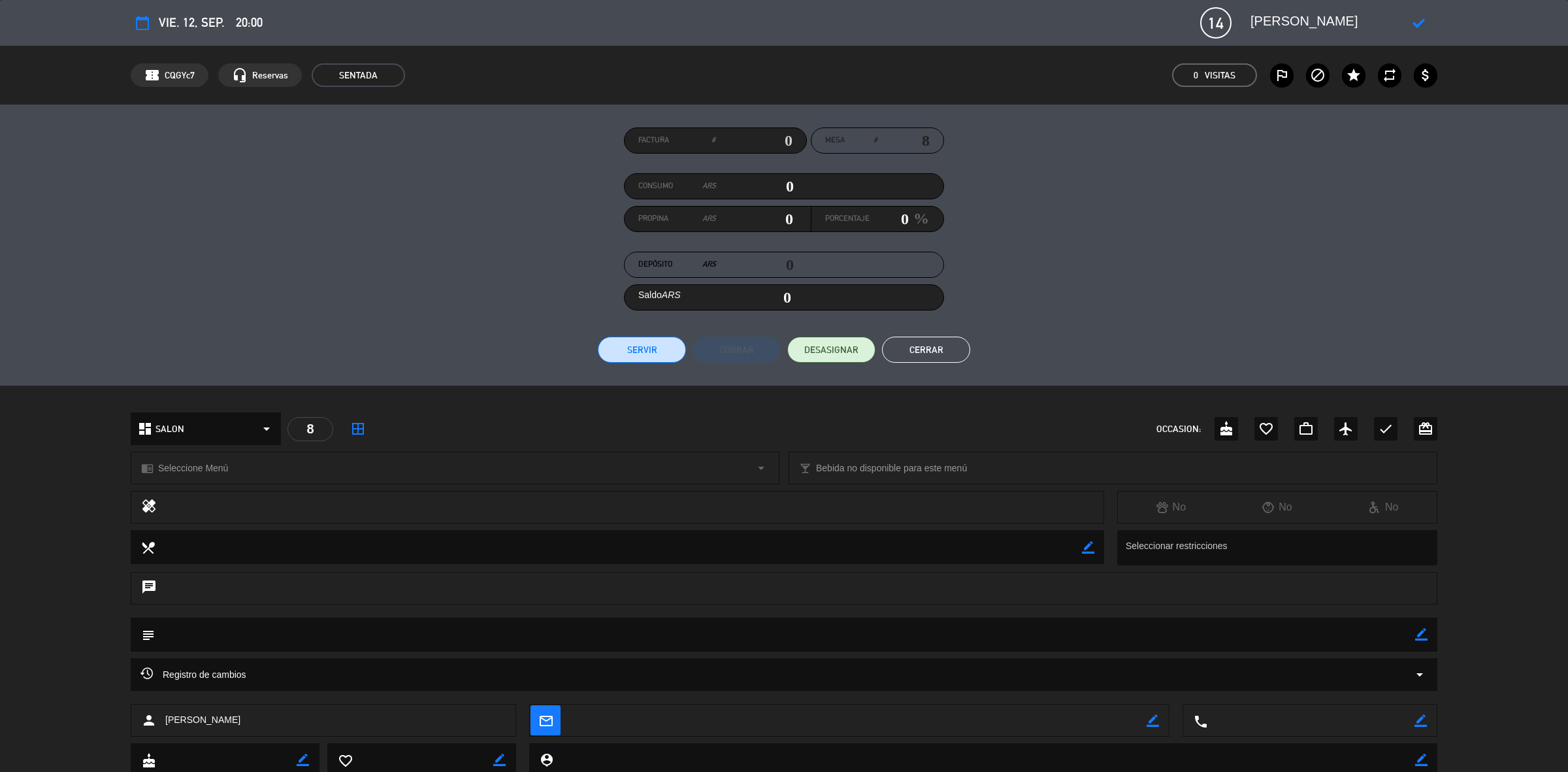
click at [1222, 21] on span "14" at bounding box center [1216, 23] width 31 height 31
drag, startPoint x: 1222, startPoint y: 21, endPoint x: 1347, endPoint y: 37, distance: 126.0
click at [1224, 21] on span "14" at bounding box center [1216, 23] width 31 height 31
click at [1419, 24] on icon at bounding box center [1419, 23] width 13 height 13
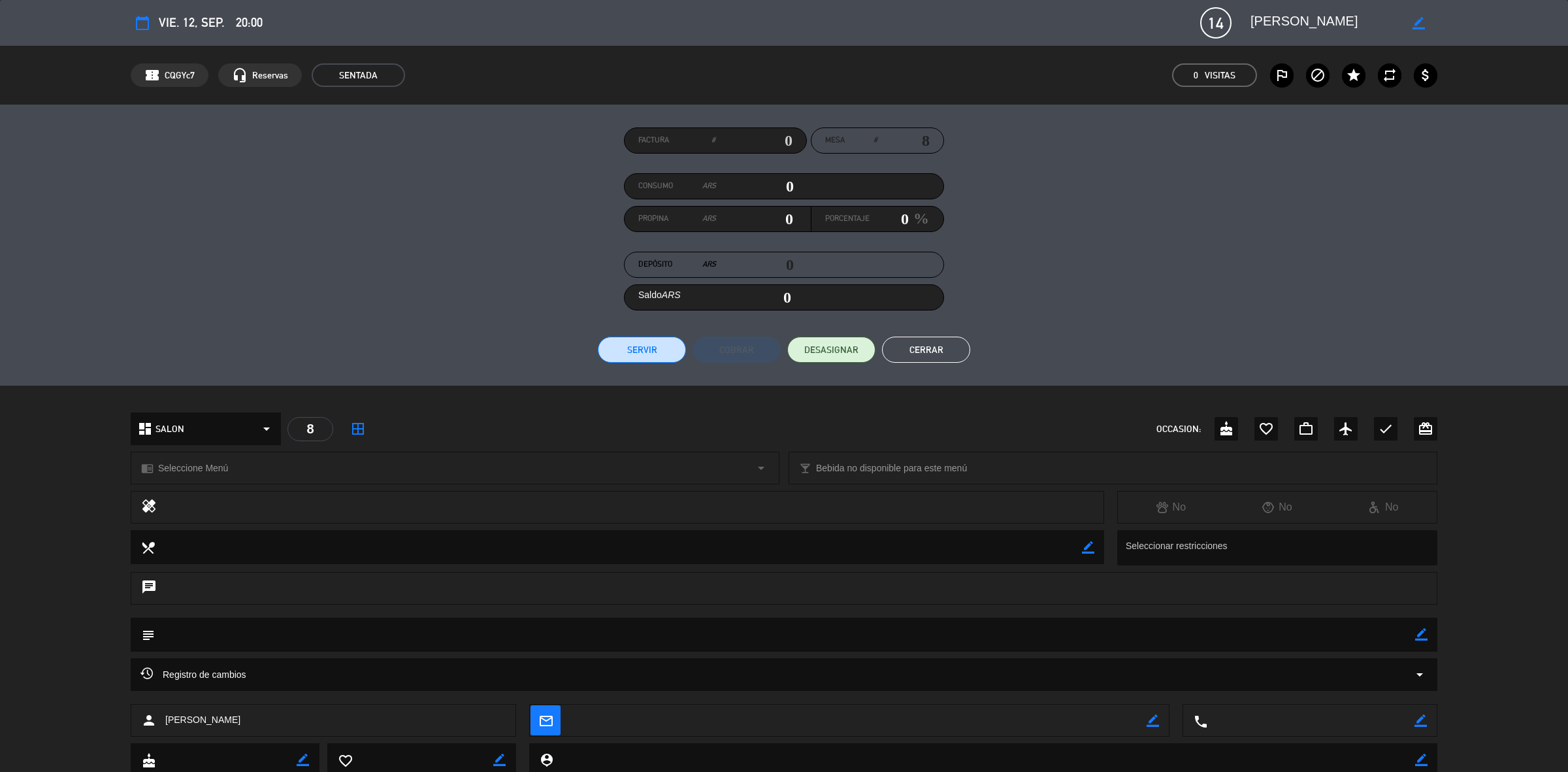
click at [946, 355] on button "Cerrar" at bounding box center [926, 349] width 88 height 26
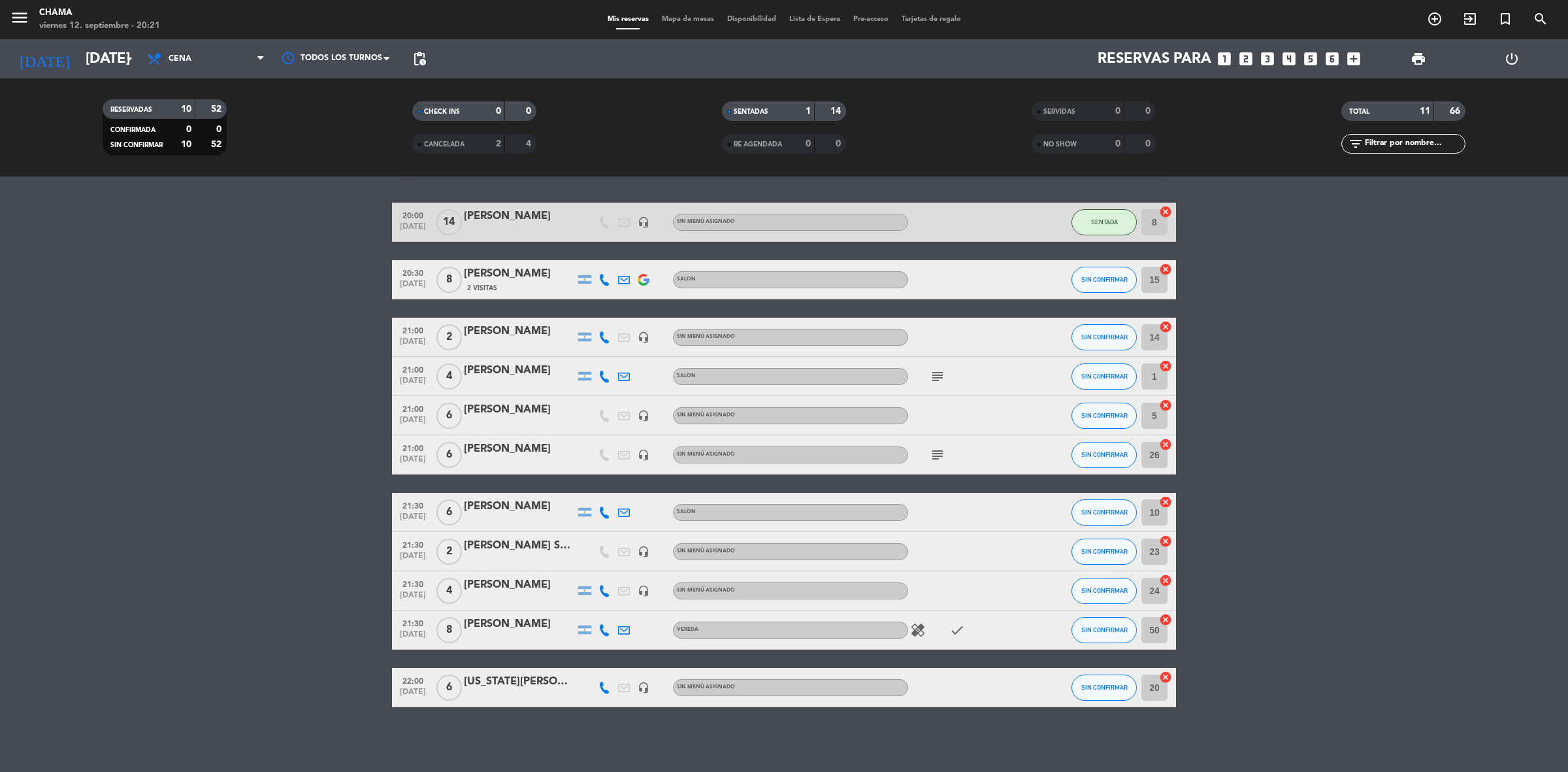
click at [1403, 474] on bookings-row "20:00 [DATE] [PERSON_NAME] headset_mic Sin menú asignado SENTADA 8 cancel 20:30…" at bounding box center [784, 455] width 1568 height 504
click at [956, 634] on icon "check" at bounding box center [957, 630] width 16 height 16
click at [917, 632] on icon "healing" at bounding box center [918, 630] width 16 height 16
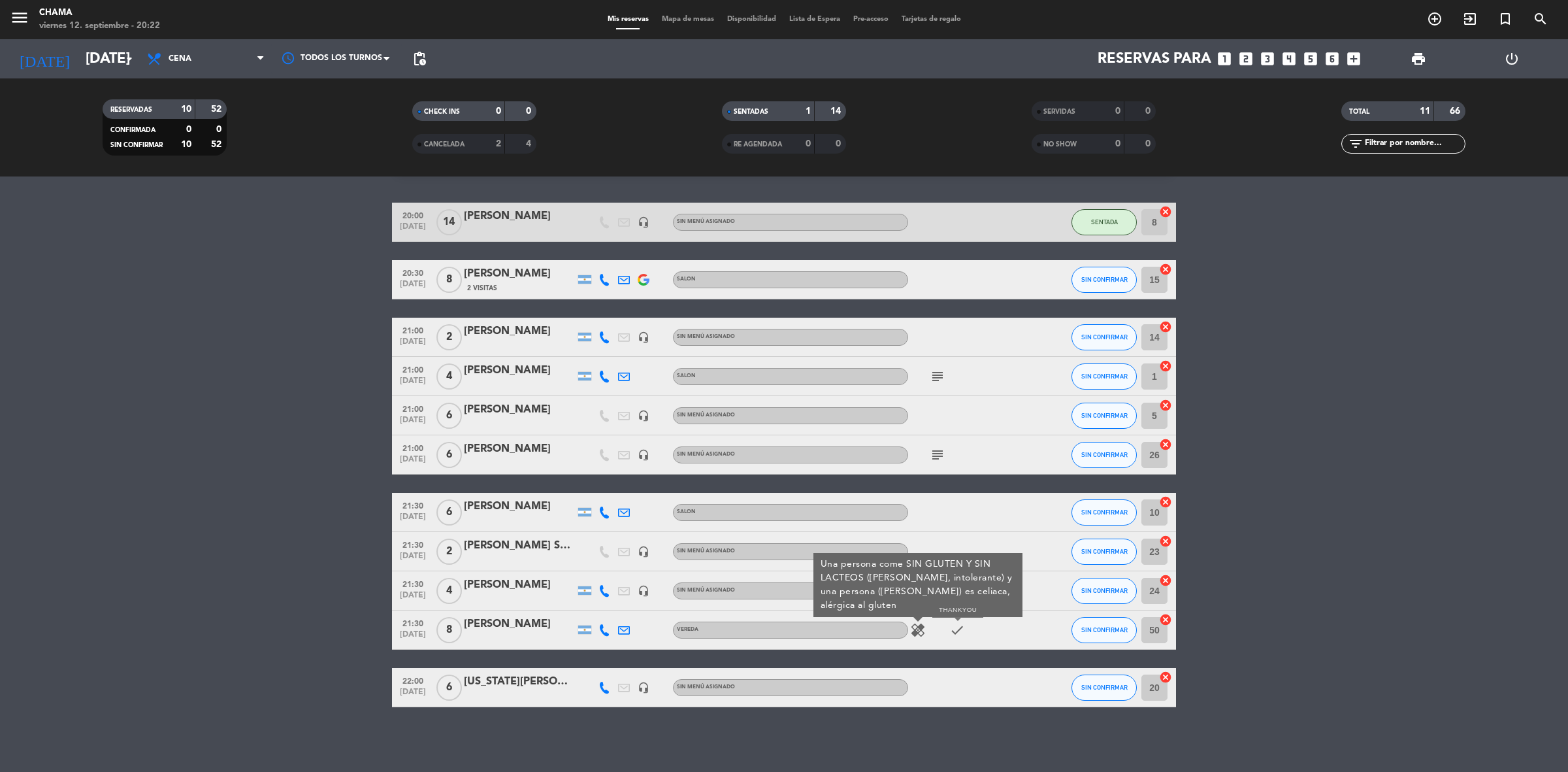
click at [958, 631] on icon "check" at bounding box center [957, 630] width 16 height 16
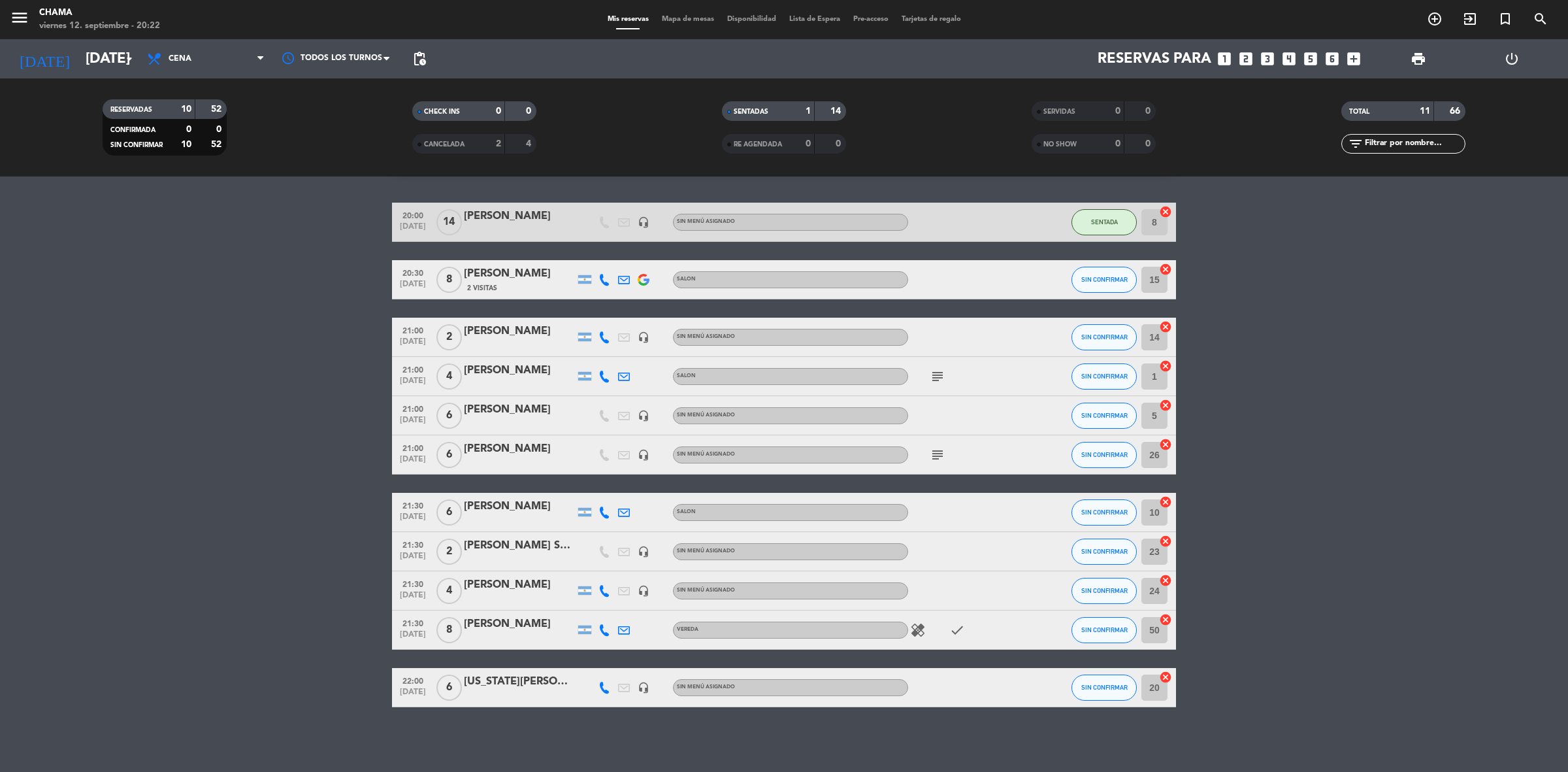
click at [935, 454] on icon "subject" at bounding box center [938, 455] width 16 height 16
click at [938, 376] on icon "subject" at bounding box center [938, 376] width 16 height 16
click at [1379, 436] on bookings-row "20:00 [DATE] [PERSON_NAME] headset_mic Sin menú asignado SENTADA 8 cancel 20:30…" at bounding box center [784, 455] width 1568 height 504
click at [675, 15] on div "Mis reservas Mapa de mesas Disponibilidad Lista de Espera Pre-acceso Tarjetas d…" at bounding box center [784, 20] width 366 height 12
click at [677, 16] on span "Mapa de mesas" at bounding box center [688, 19] width 65 height 7
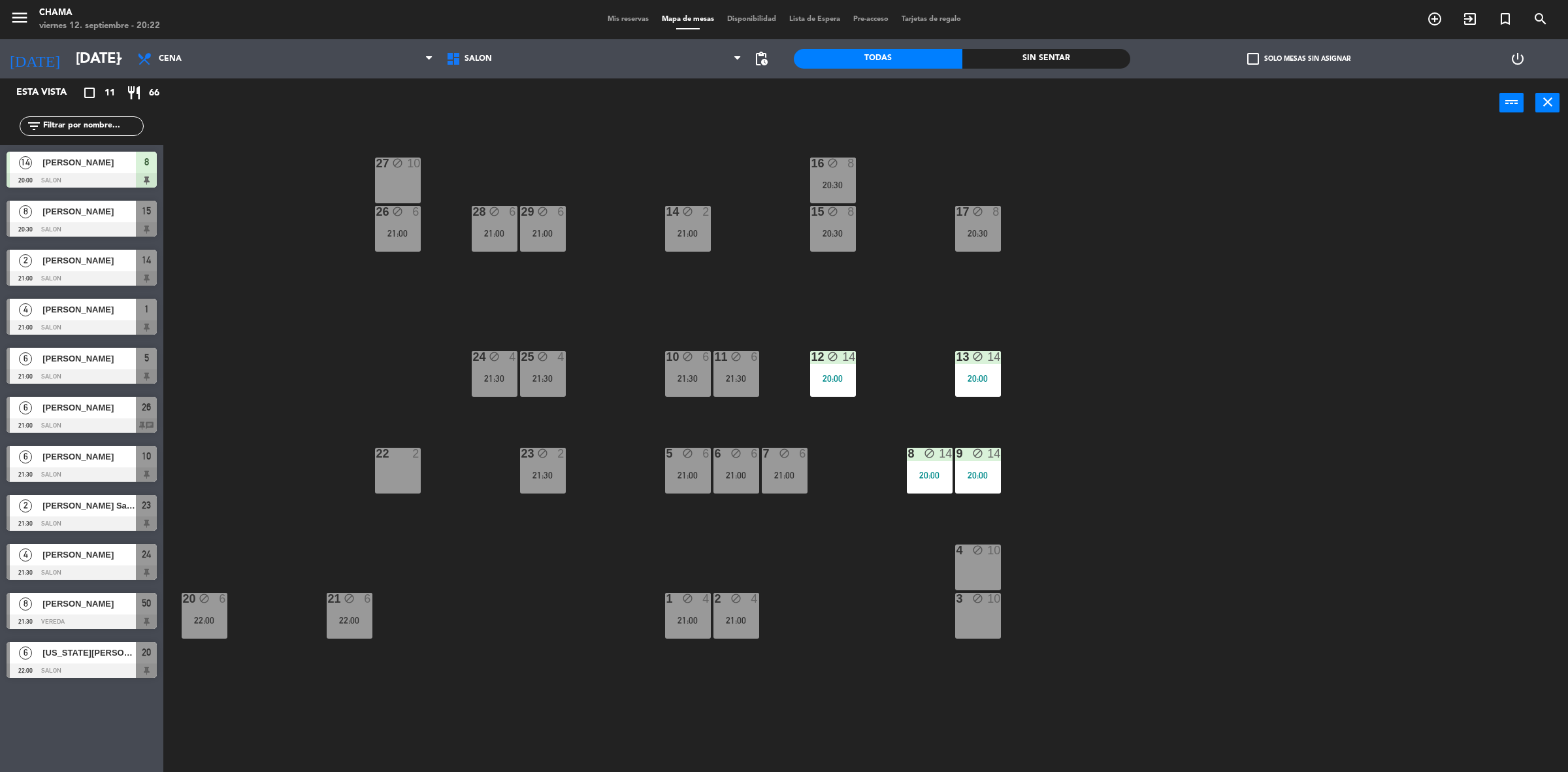
click at [1102, 374] on div "27 block 10 16 block 8 20:30 29 block 6 21:00 28 block 6 21:00 26 block 6 21:00…" at bounding box center [873, 456] width 1389 height 645
click at [417, 478] on div "22 2" at bounding box center [398, 470] width 46 height 46
click at [903, 103] on button "Bloquear Mesa" at bounding box center [914, 102] width 79 height 26
click at [982, 572] on div "4 block 10" at bounding box center [978, 567] width 46 height 46
click at [980, 631] on div "3 block 10" at bounding box center [978, 615] width 46 height 46
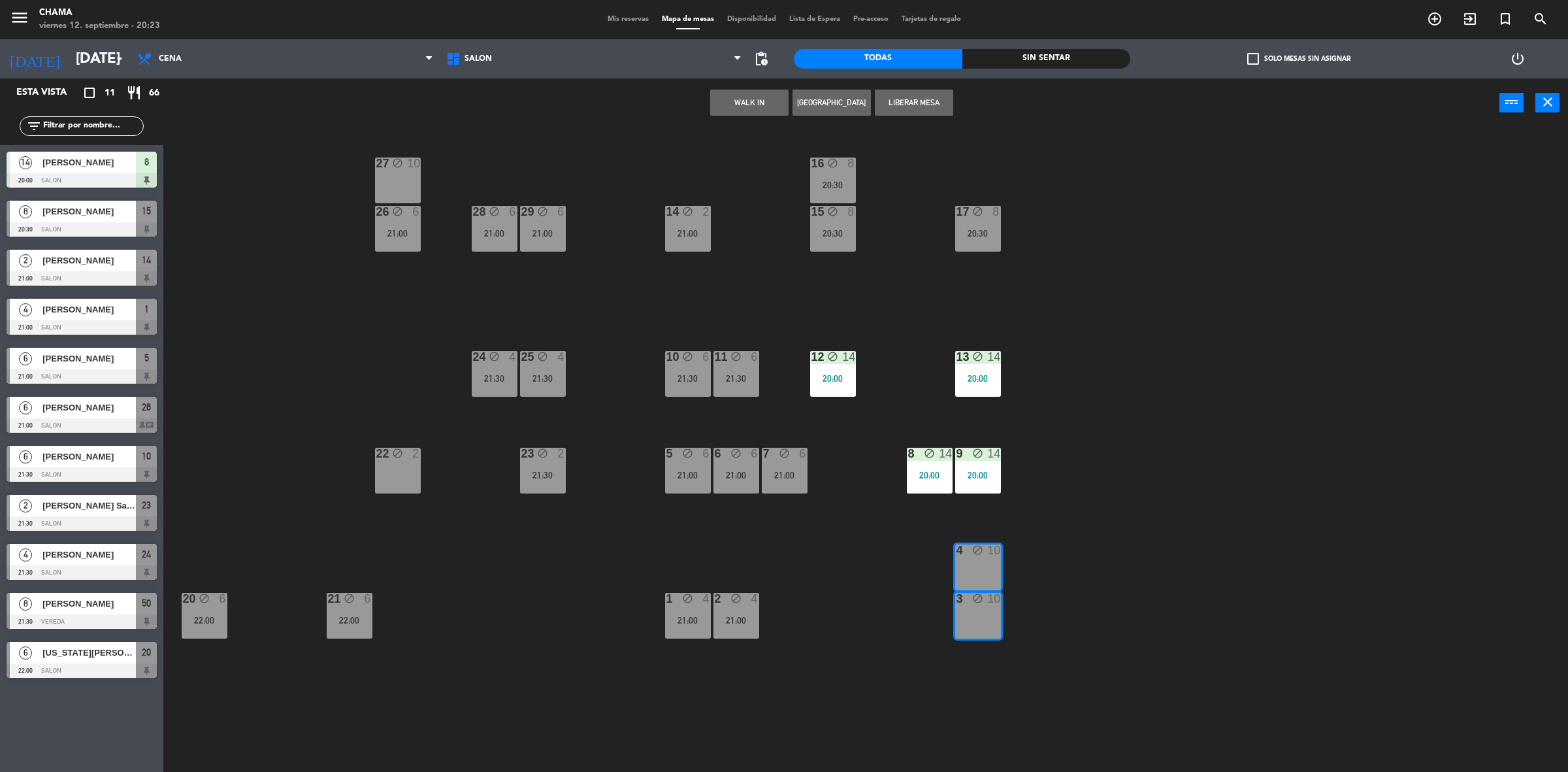
click at [900, 92] on button "Liberar Mesa" at bounding box center [914, 102] width 79 height 26
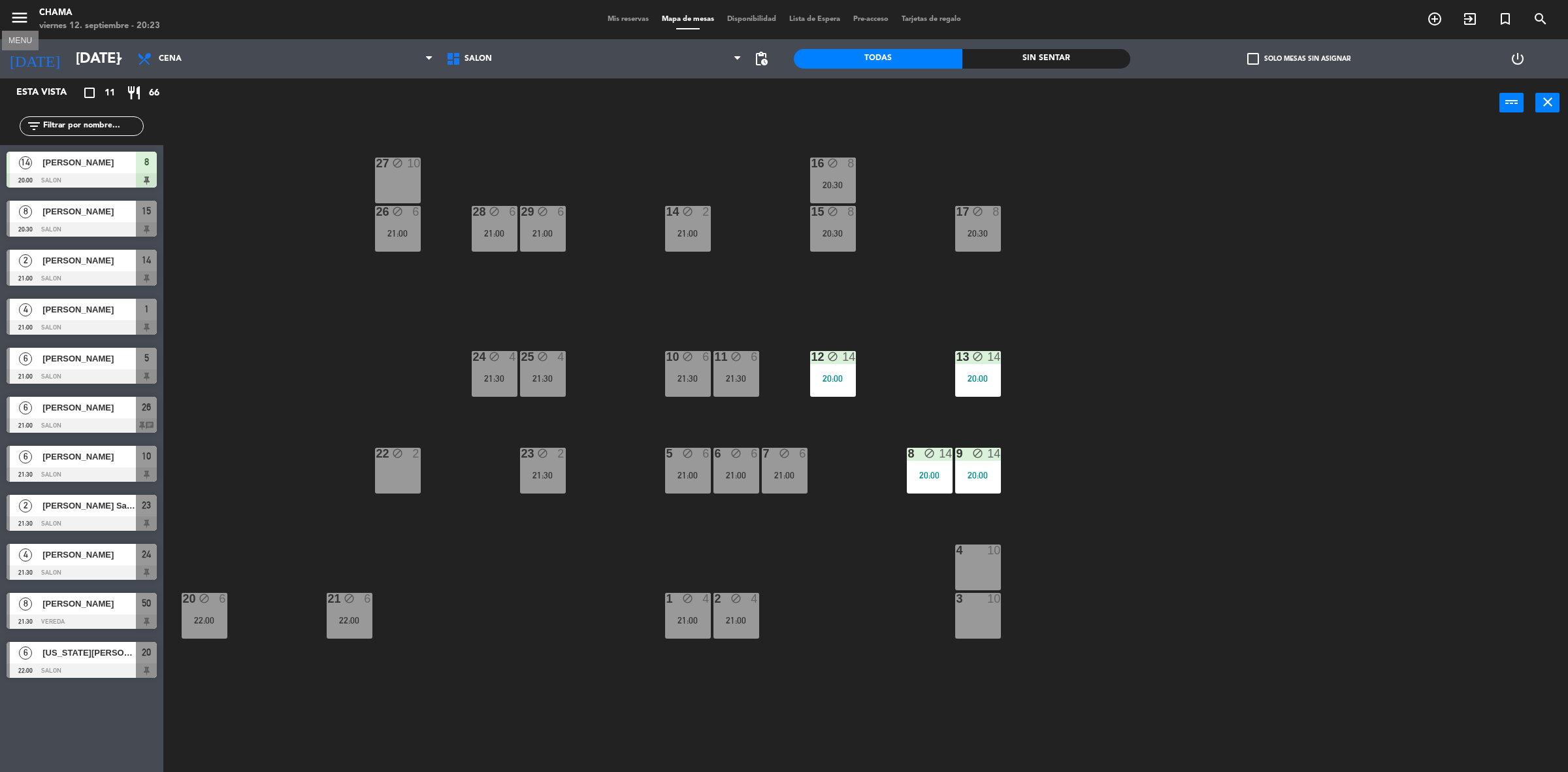
click at [10, 21] on icon "menu" at bounding box center [19, 17] width 19 height 19
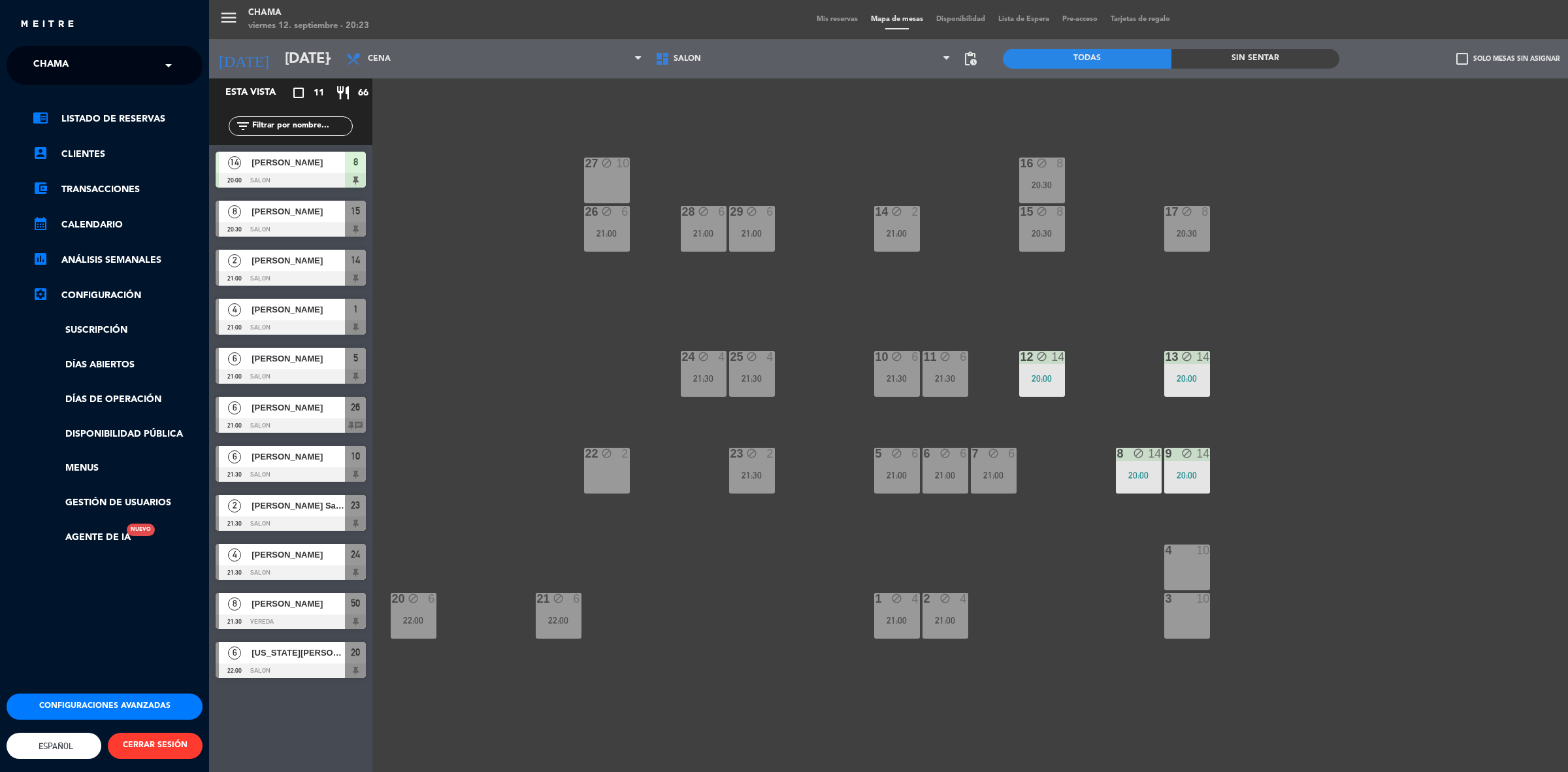
click at [129, 693] on button "Configuraciones avanzadas" at bounding box center [105, 706] width 196 height 26
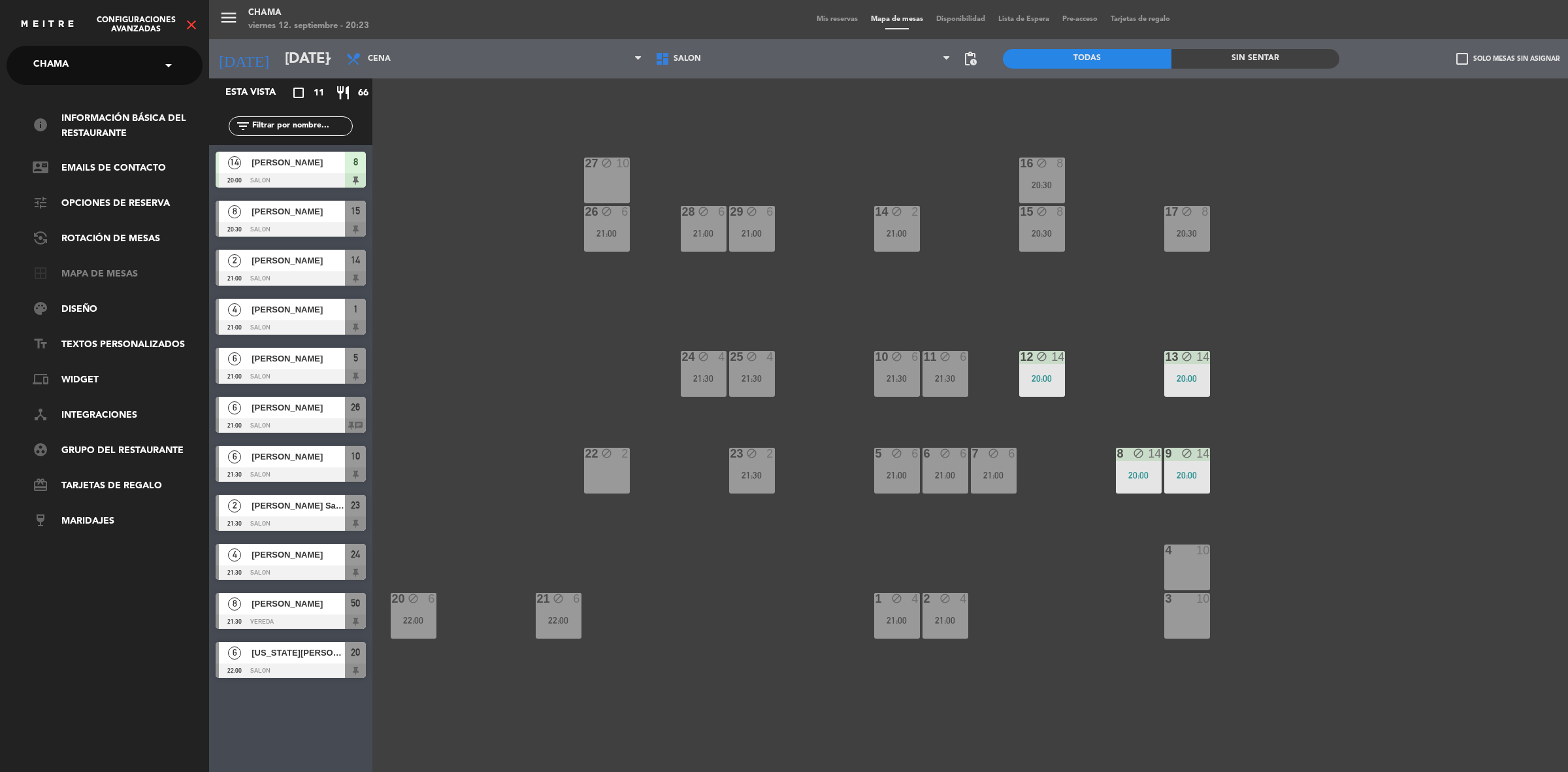
click at [103, 271] on link "border_all Mapa de mesas" at bounding box center [117, 275] width 170 height 16
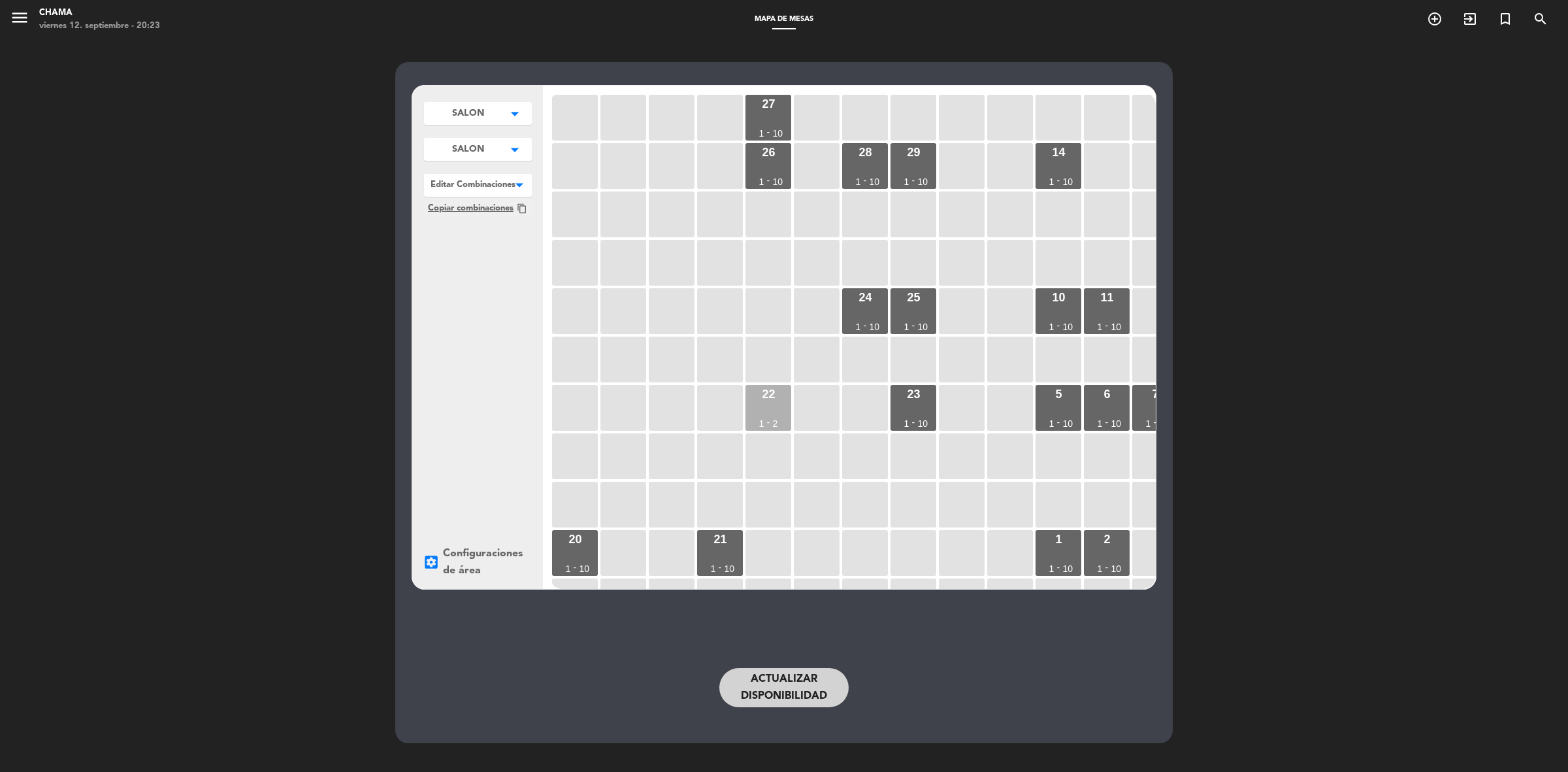
click at [748, 420] on div "22 1 - 2" at bounding box center [768, 408] width 46 height 46
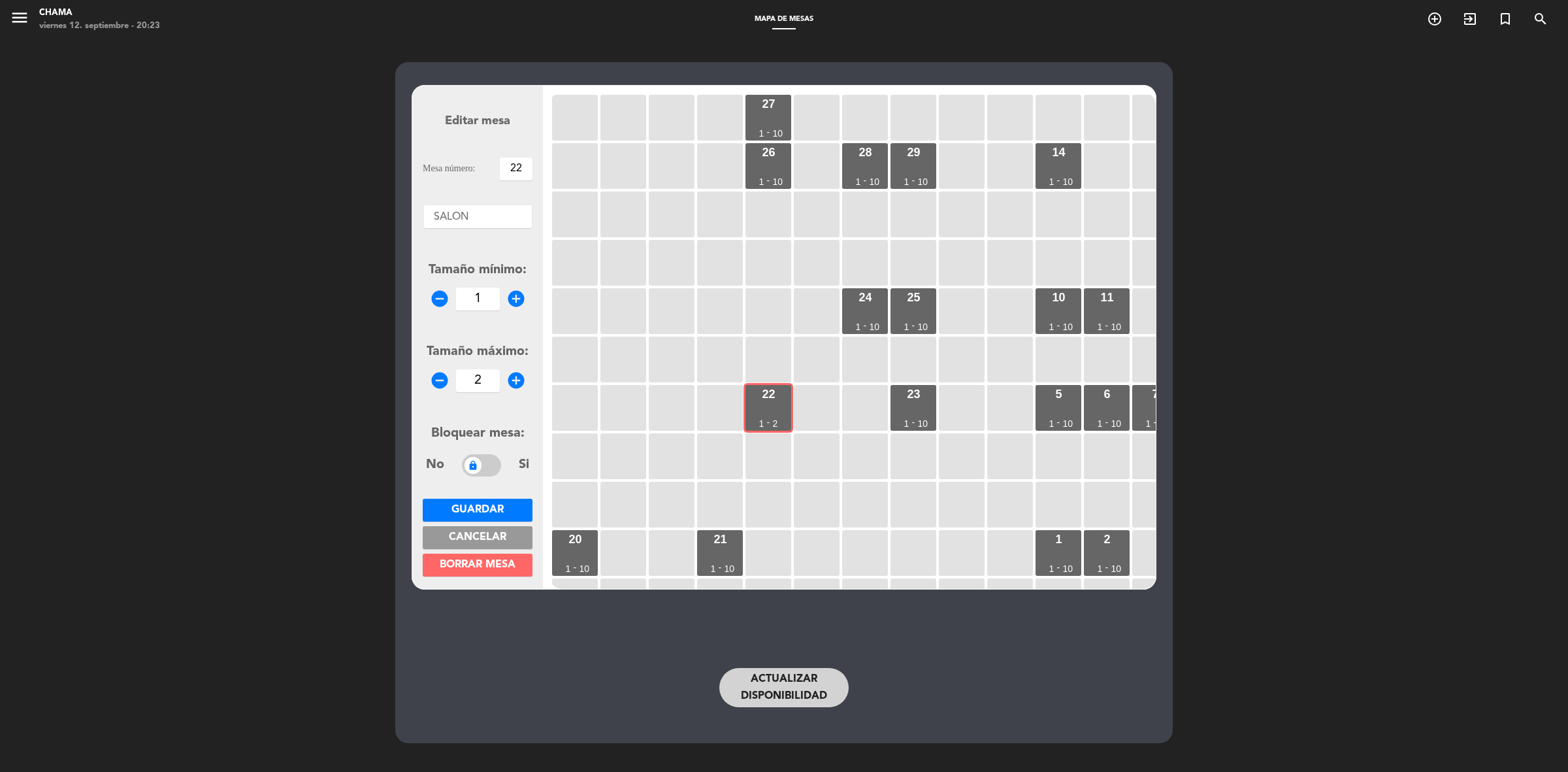
click at [513, 383] on icon "add_circle" at bounding box center [516, 380] width 19 height 19
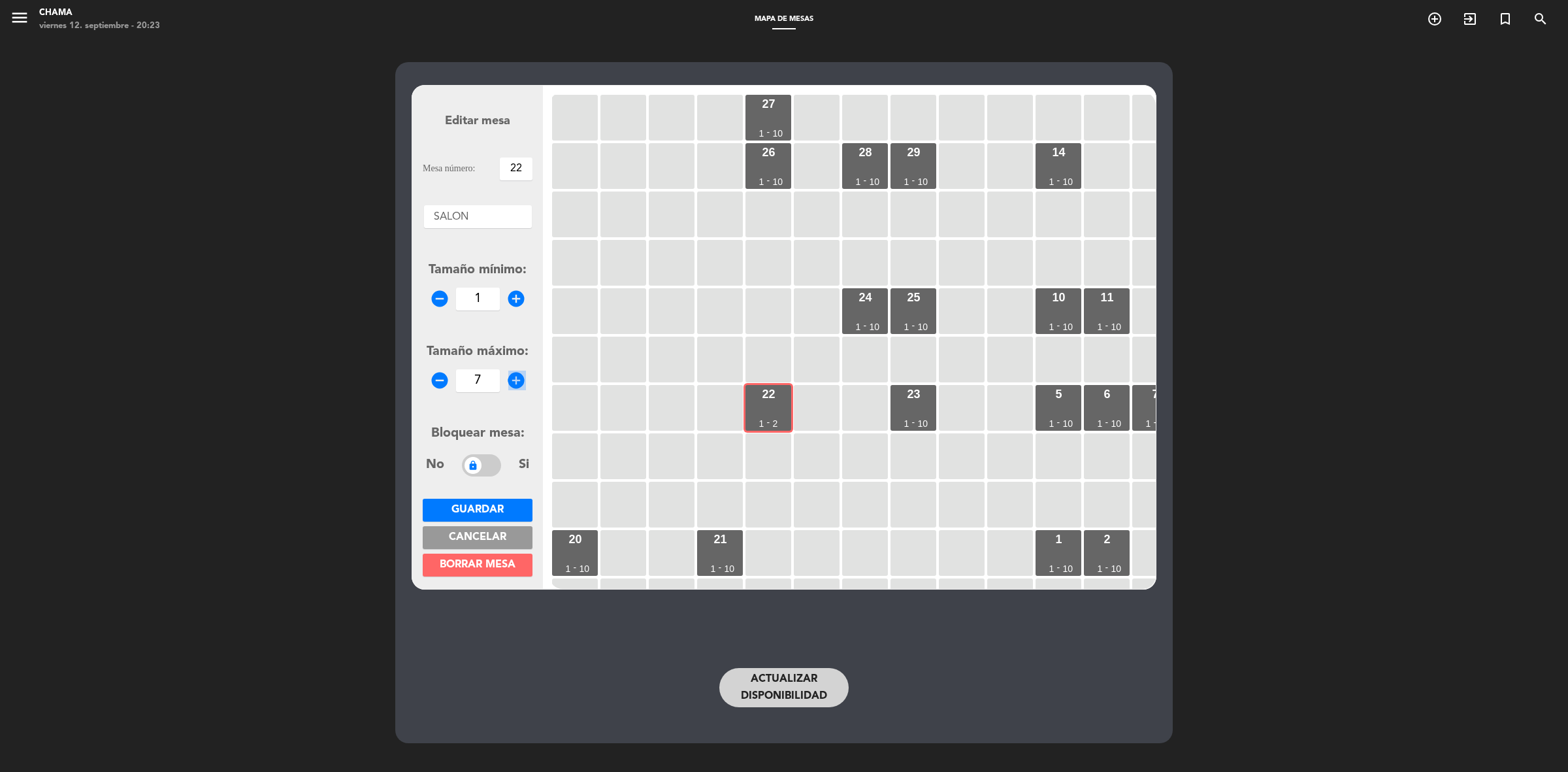
click at [513, 383] on icon "add_circle" at bounding box center [516, 380] width 19 height 19
type input "10"
click at [507, 504] on button "Guardar" at bounding box center [478, 510] width 110 height 23
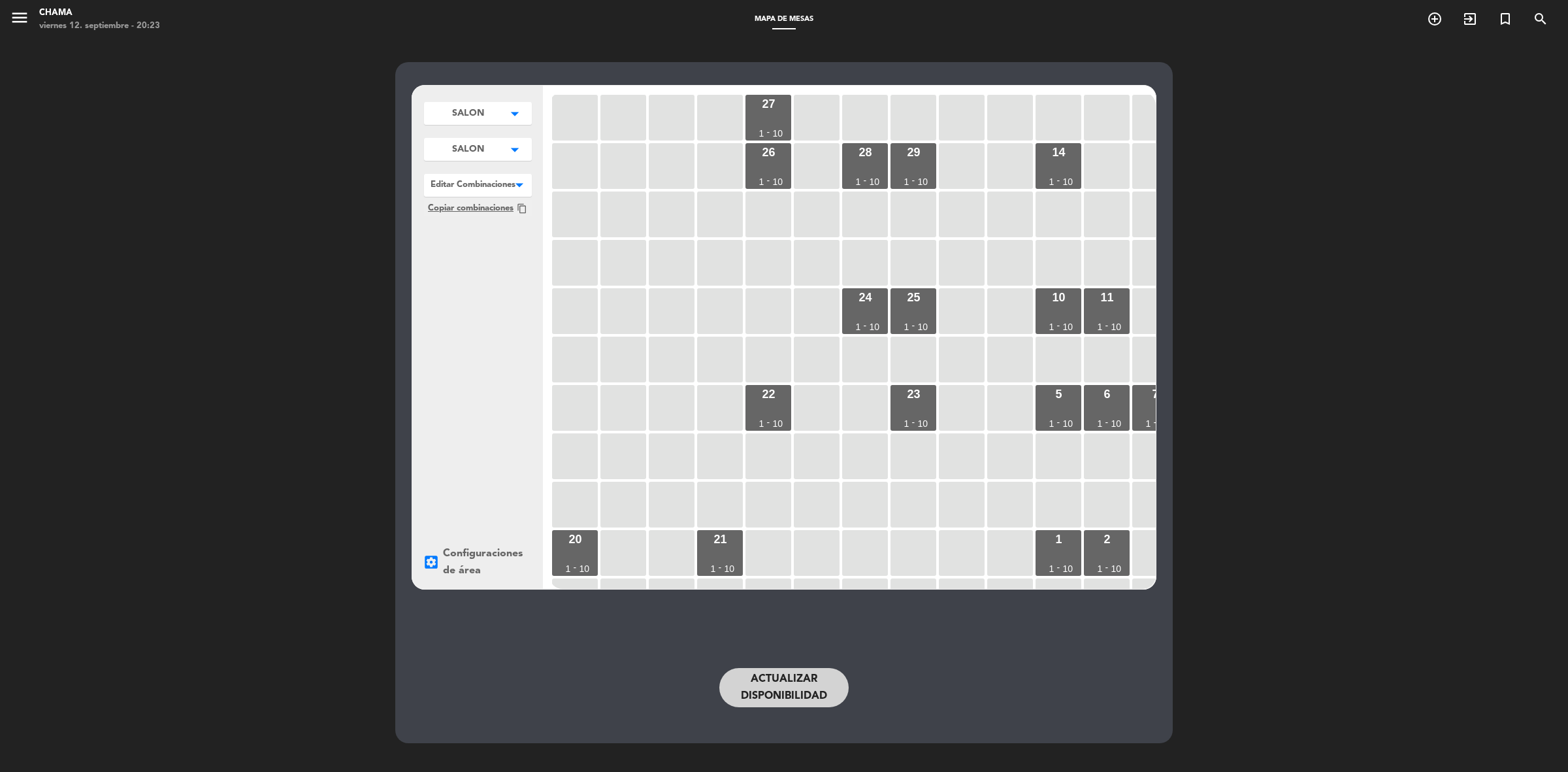
scroll to position [0, 361]
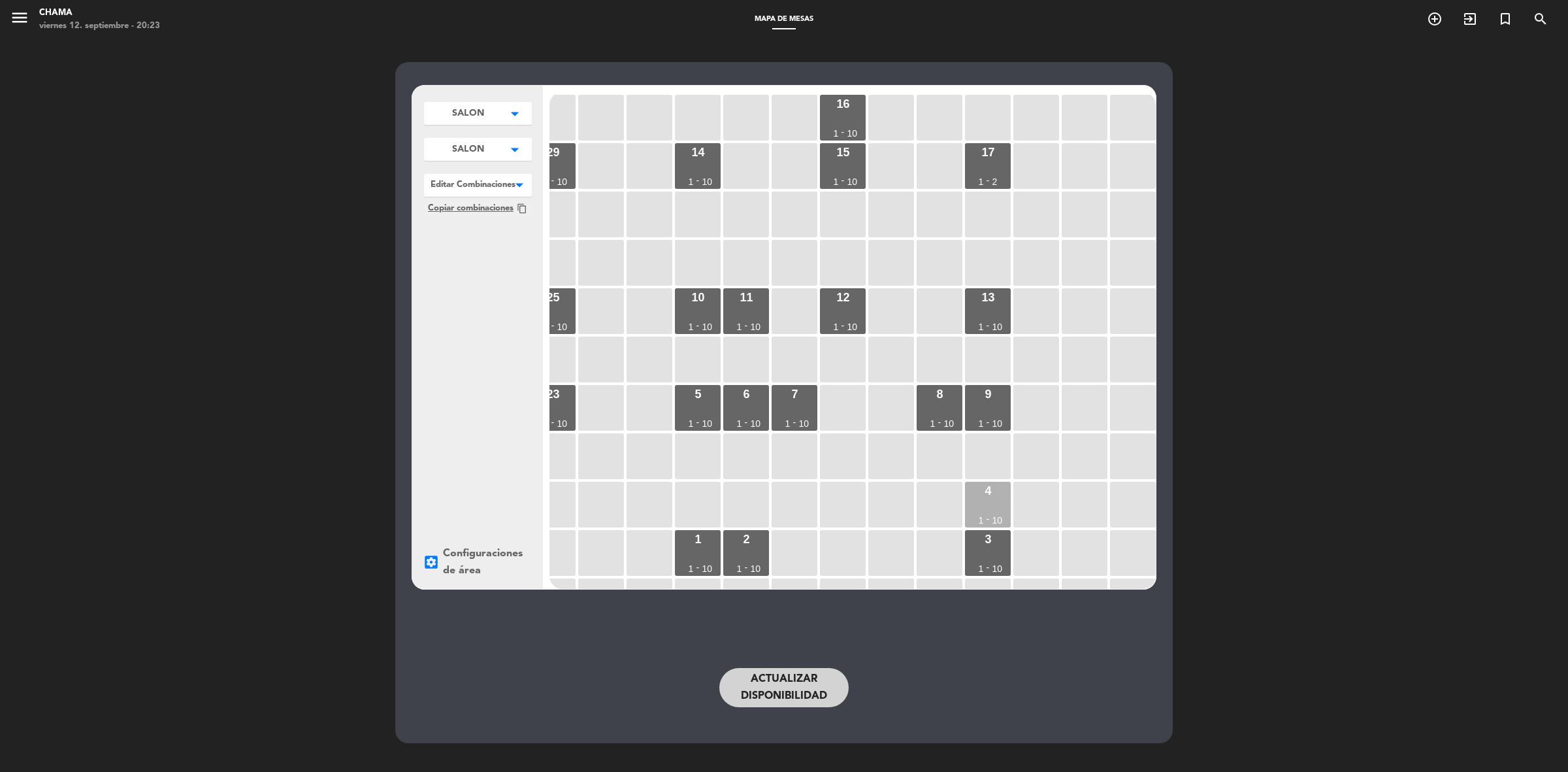
click at [984, 510] on div "4 1 - 10" at bounding box center [988, 504] width 46 height 46
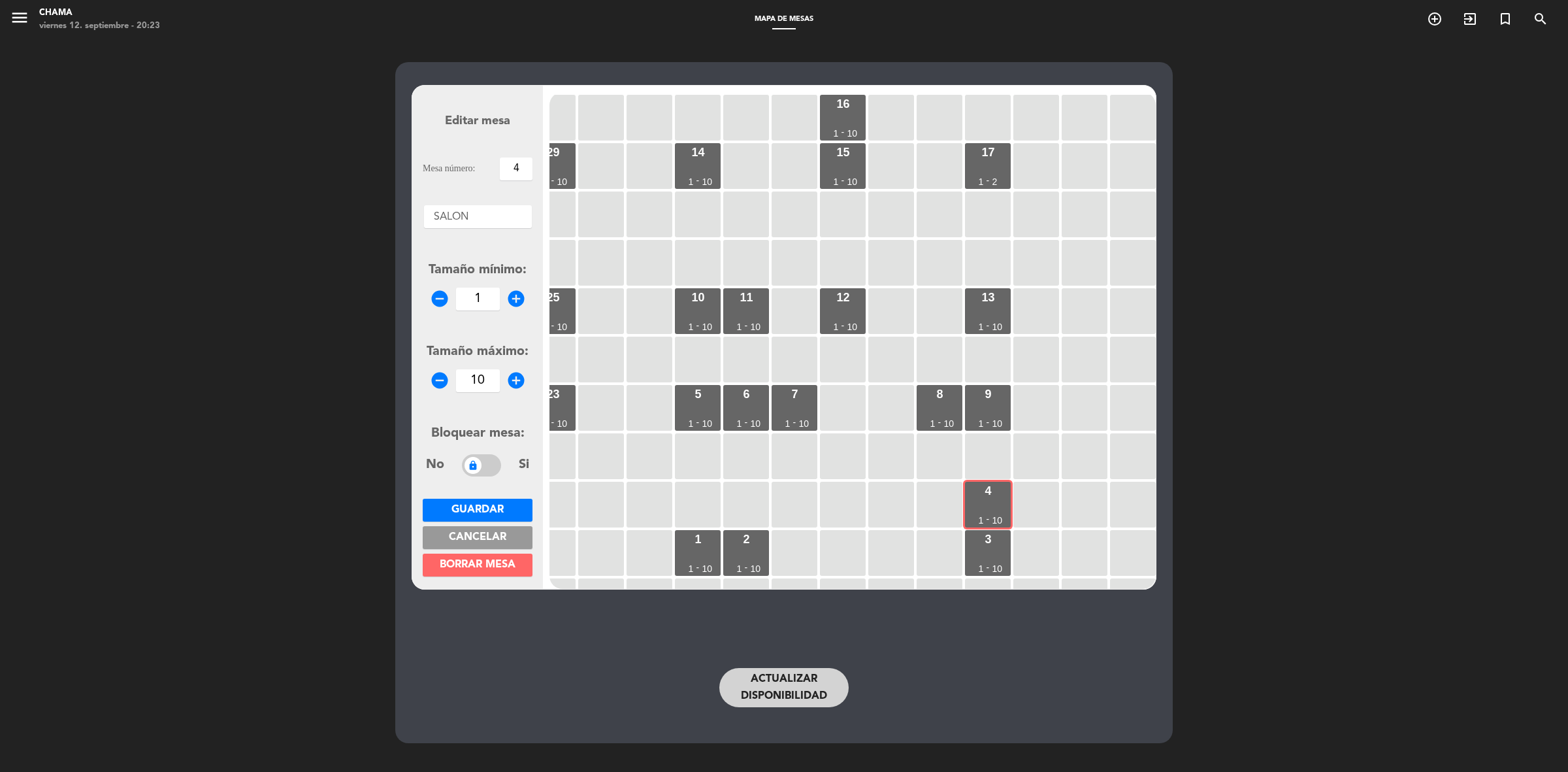
click at [442, 380] on icon "remove_circle" at bounding box center [439, 380] width 19 height 19
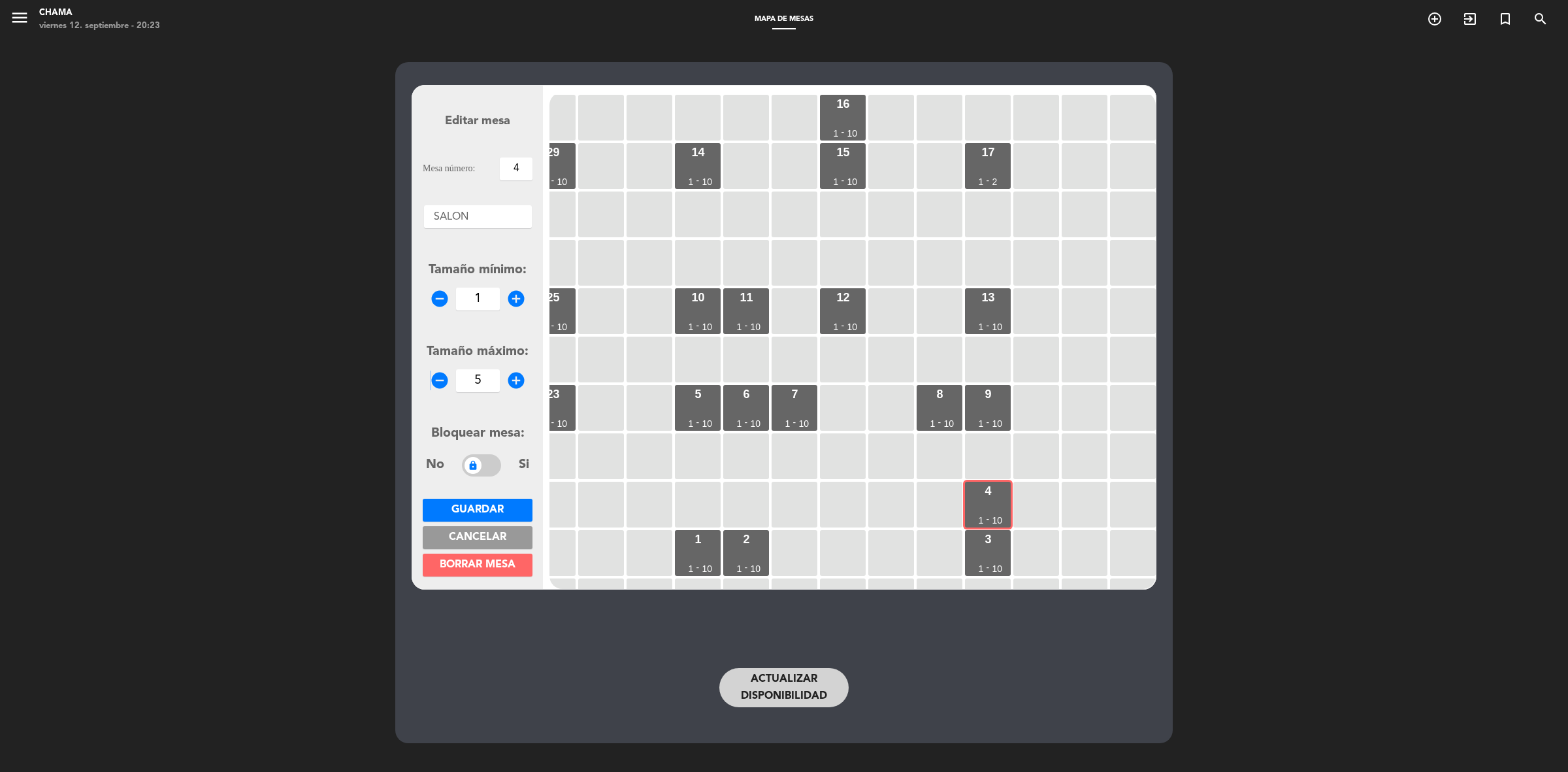
click at [442, 380] on icon "remove_circle" at bounding box center [439, 380] width 19 height 19
click at [508, 383] on icon "add_circle" at bounding box center [516, 380] width 19 height 19
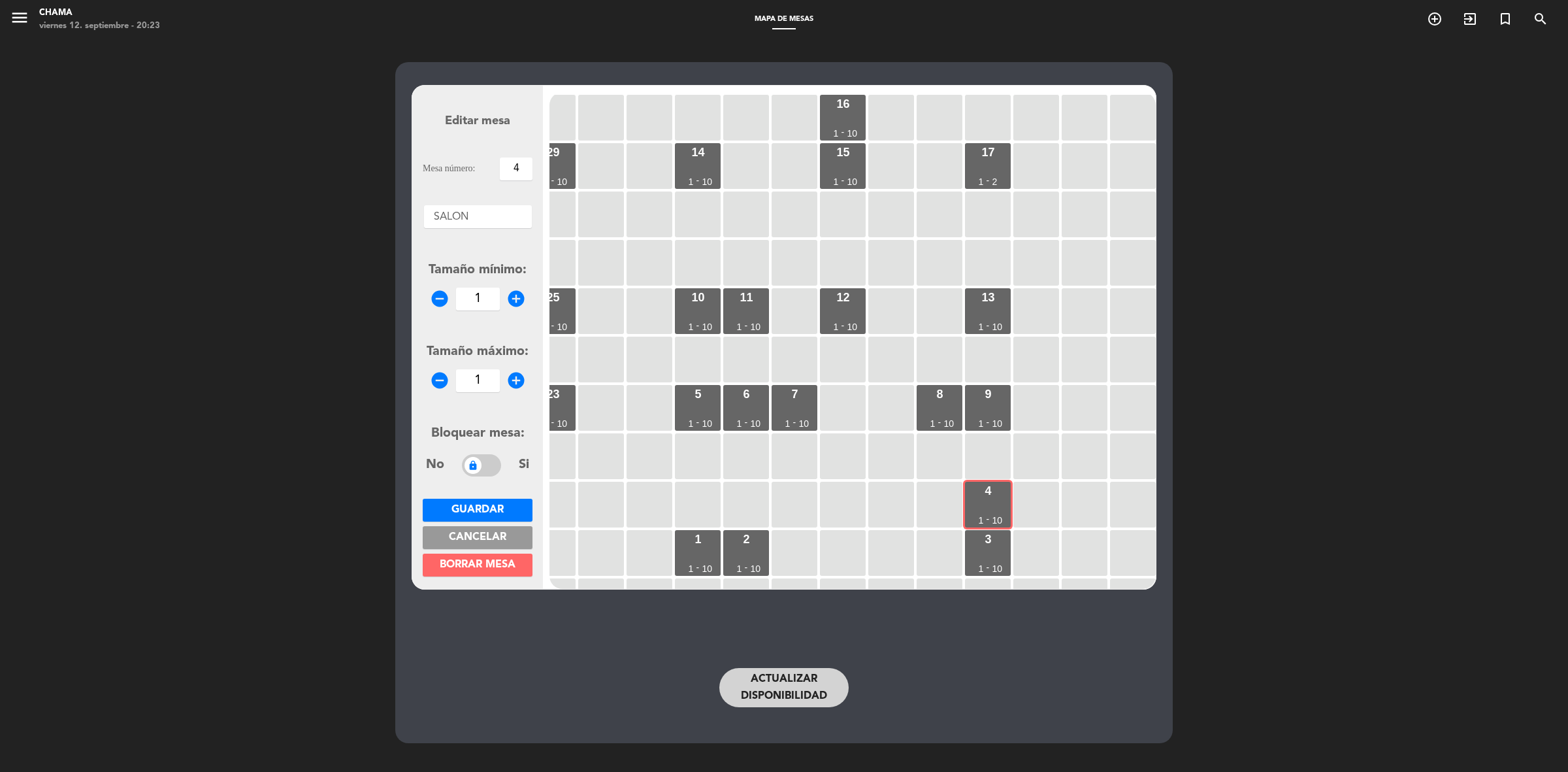
type input "2"
click at [502, 504] on span "Guardar" at bounding box center [478, 510] width 52 height 11
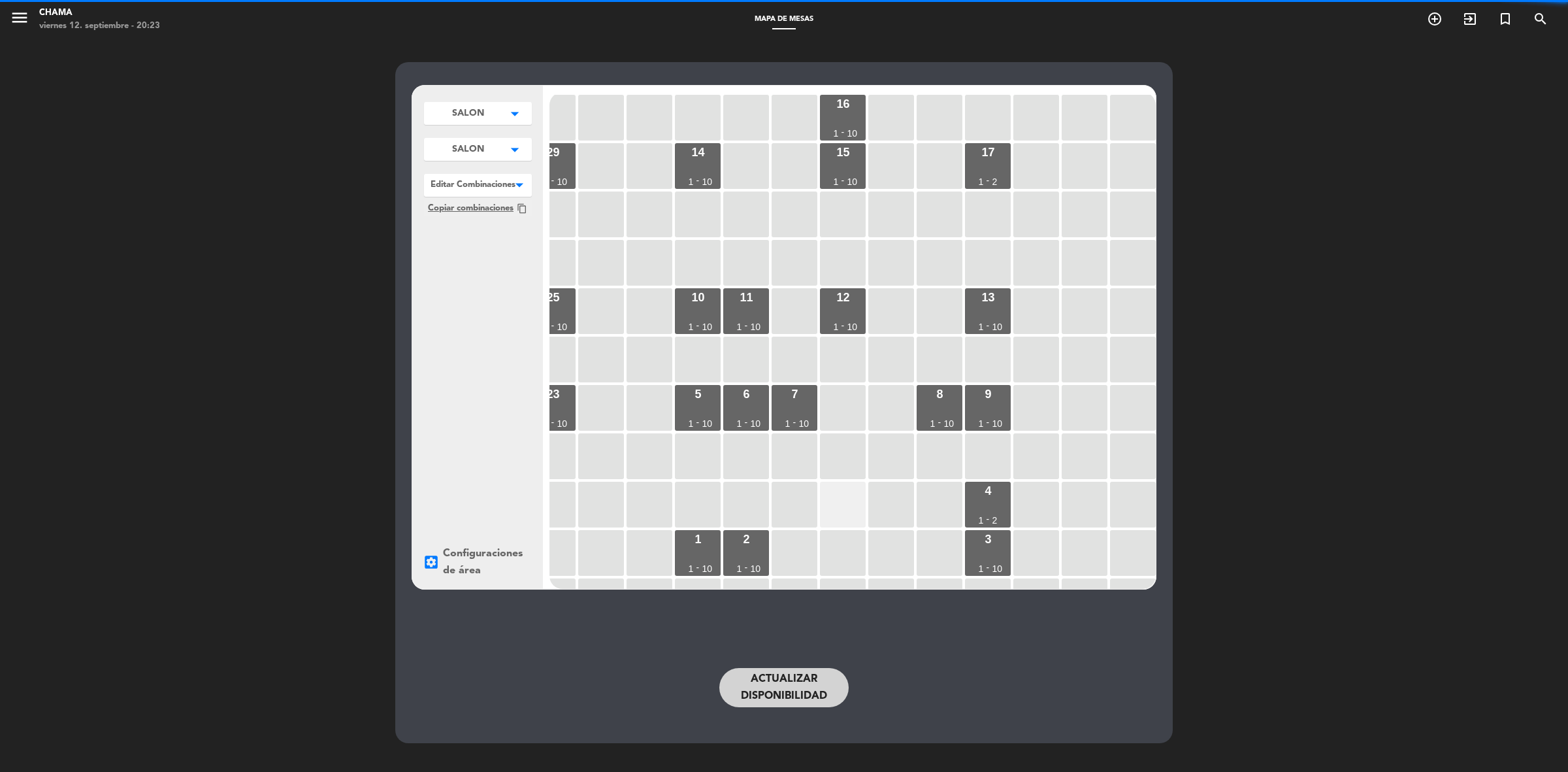
drag, startPoint x: 990, startPoint y: 554, endPoint x: 857, endPoint y: 515, distance: 138.6
click at [988, 554] on div "3 1 - 10" at bounding box center [988, 552] width 46 height 46
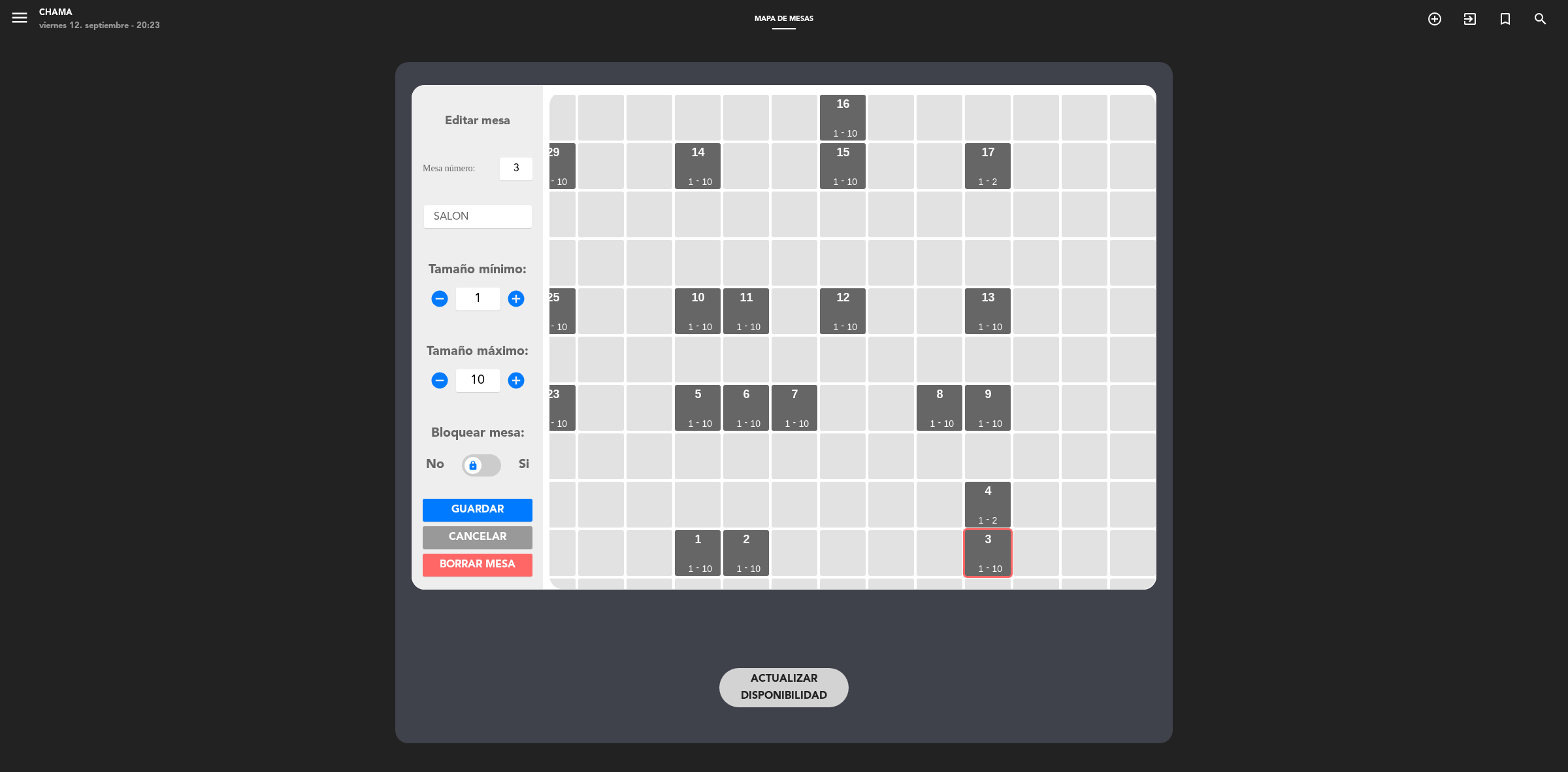
click at [441, 380] on icon "remove_circle" at bounding box center [439, 380] width 19 height 19
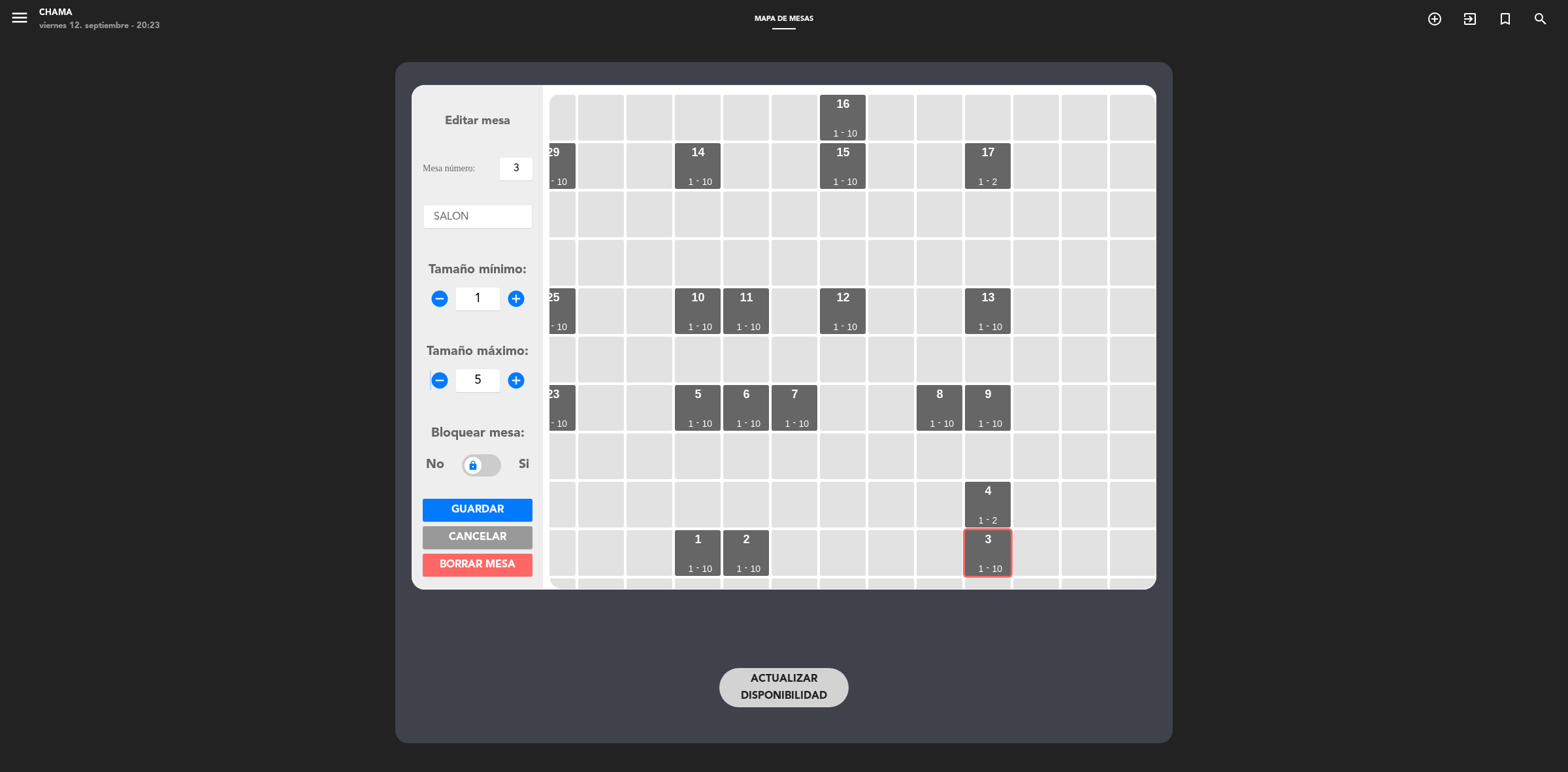
click at [441, 380] on icon "remove_circle" at bounding box center [439, 380] width 19 height 19
type input "2"
click at [512, 510] on button "Guardar" at bounding box center [478, 510] width 110 height 23
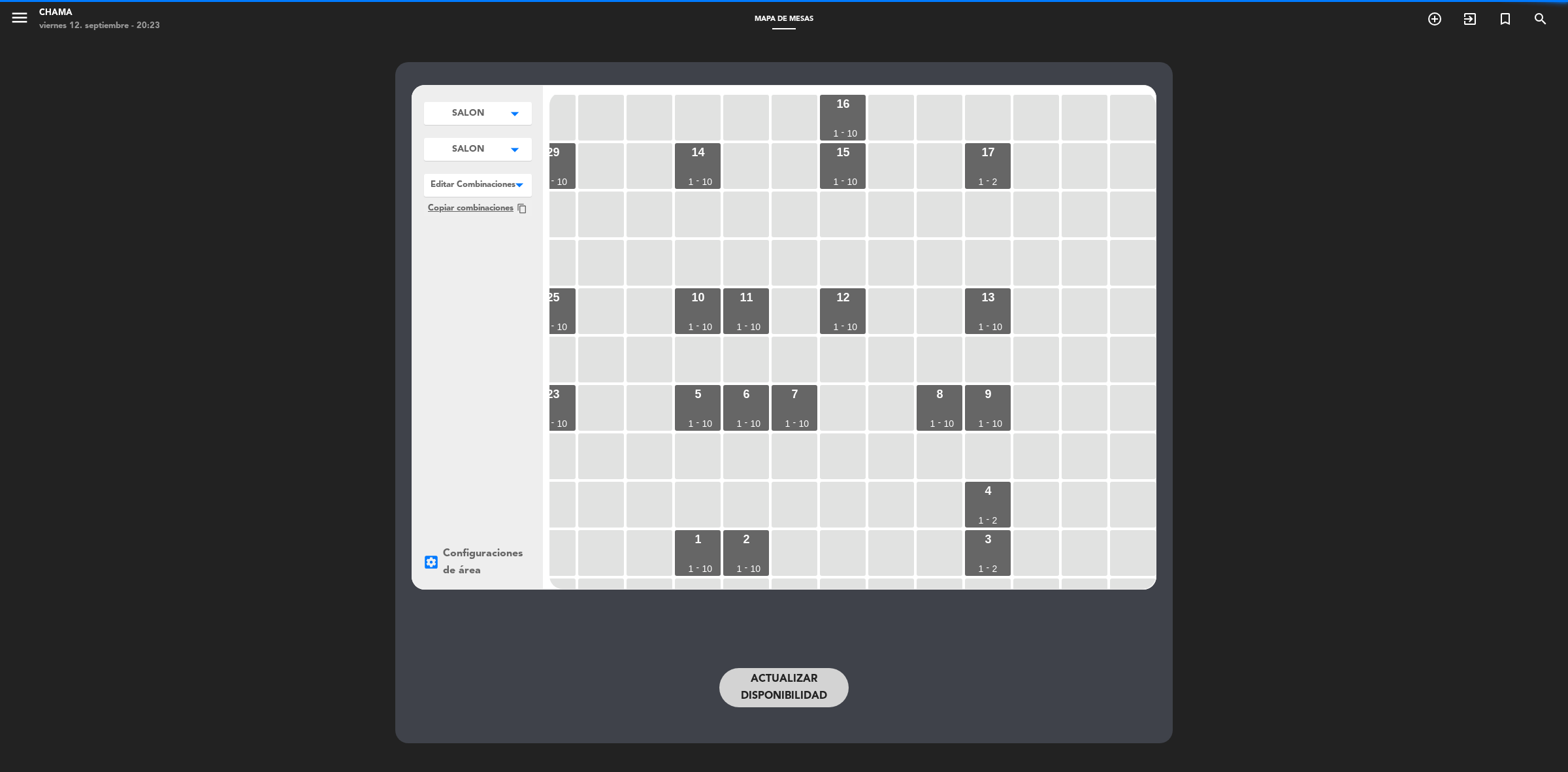
click at [769, 691] on button "Actualizar disponibilidad" at bounding box center [784, 687] width 129 height 39
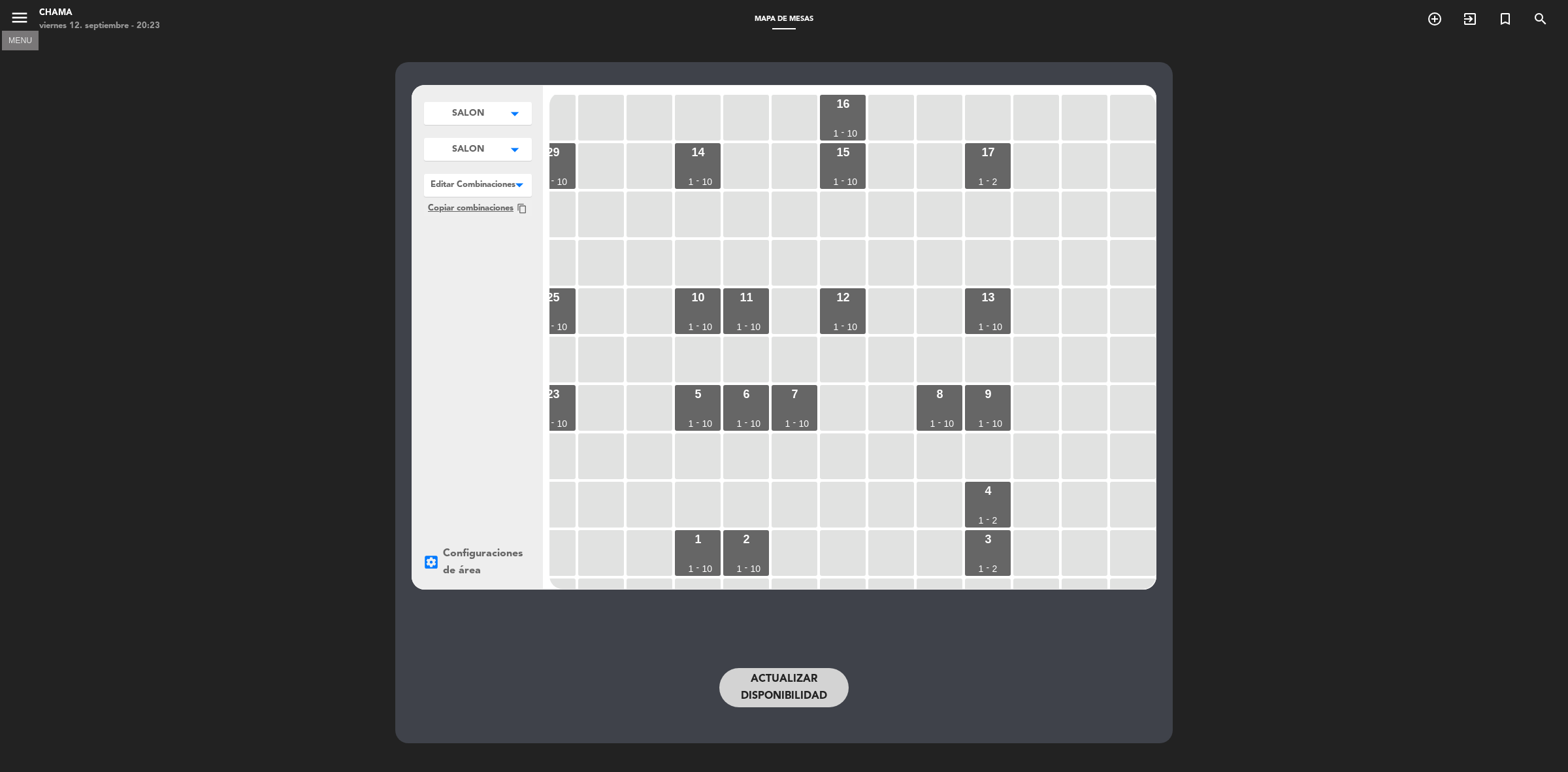
click at [24, 15] on icon "menu" at bounding box center [19, 17] width 19 height 19
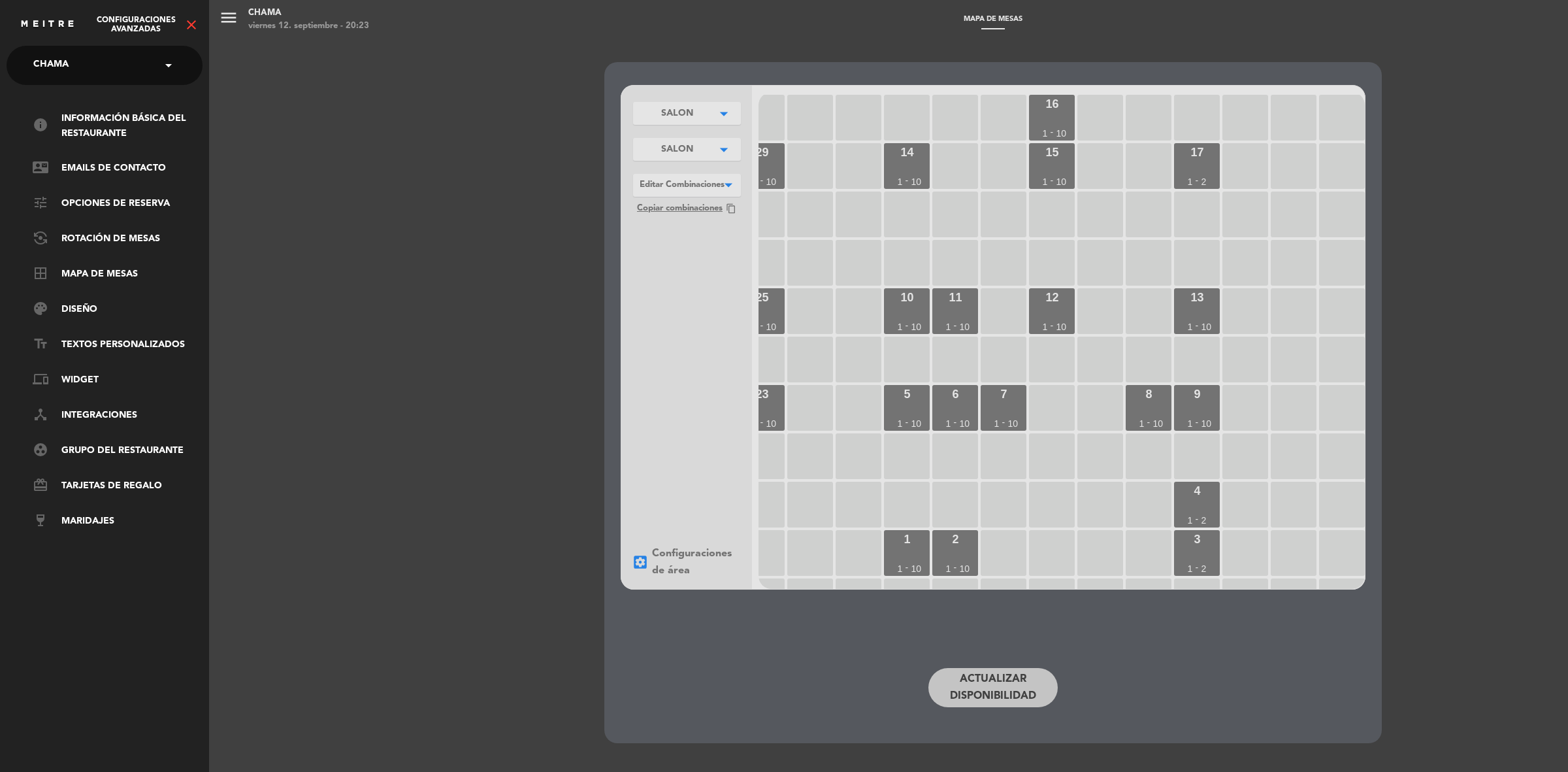
click at [191, 25] on icon "close" at bounding box center [191, 25] width 16 height 16
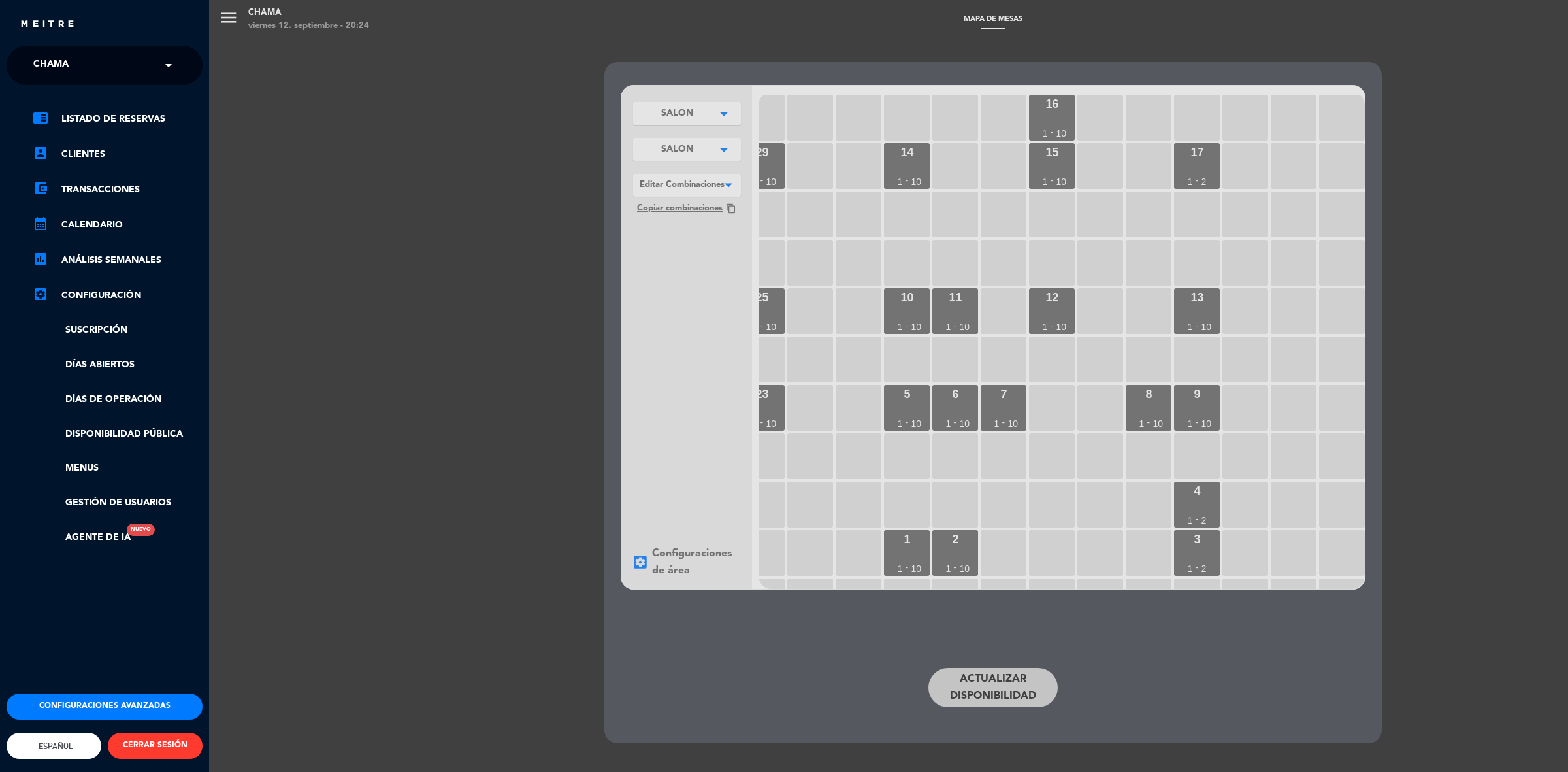
click at [92, 112] on link "chrome_reader_mode Listado de Reservas" at bounding box center [117, 119] width 170 height 16
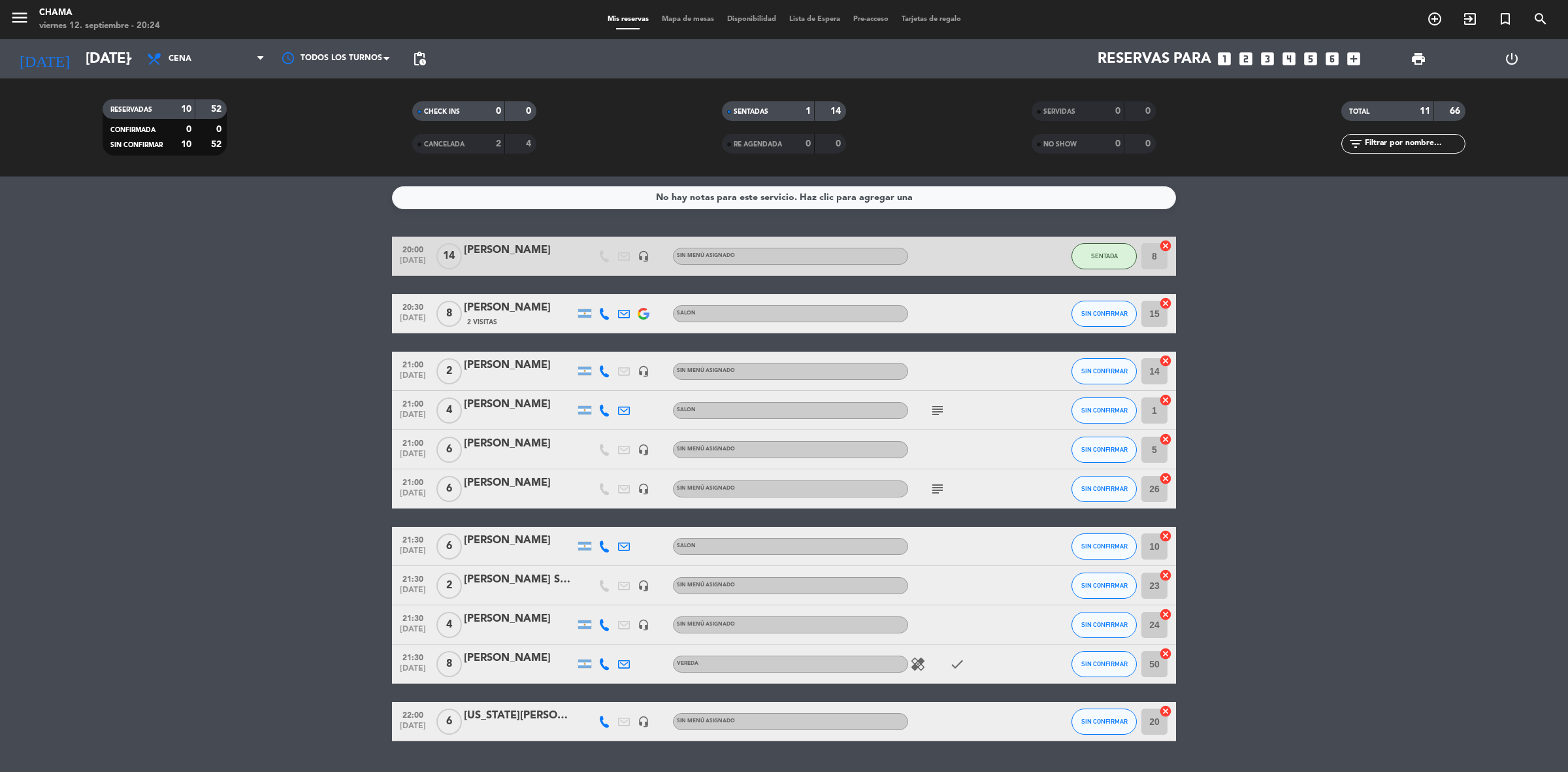
click at [1350, 420] on bookings-row "20:00 [DATE] [PERSON_NAME] headset_mic Sin menú asignado SENTADA 8 cancel 20:30…" at bounding box center [784, 489] width 1568 height 504
click at [938, 412] on icon "subject" at bounding box center [938, 410] width 16 height 16
click at [933, 490] on icon "subject" at bounding box center [938, 489] width 16 height 16
